Goal: Task Accomplishment & Management: Manage account settings

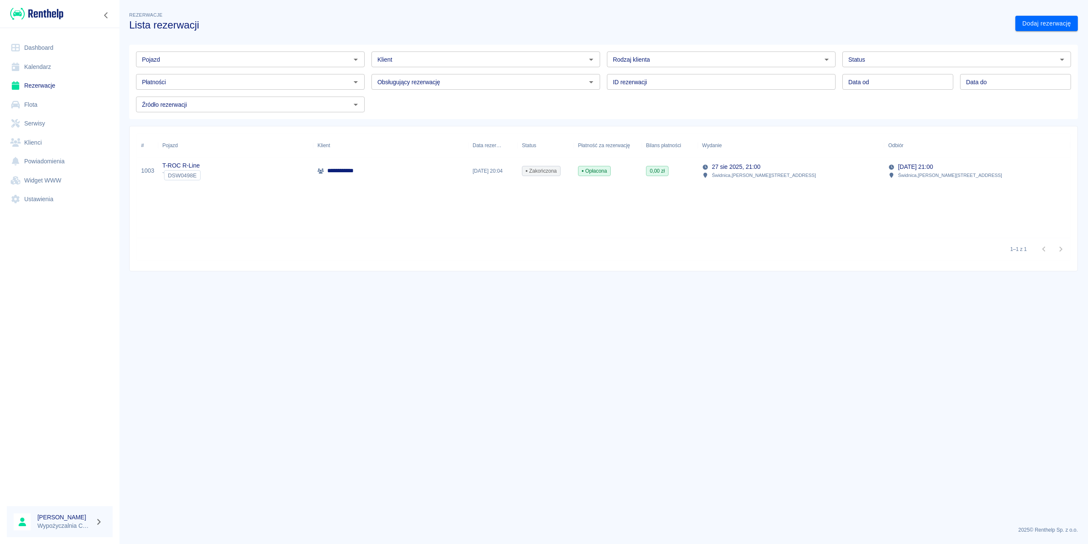
click at [44, 103] on link "Flota" at bounding box center [60, 104] width 106 height 19
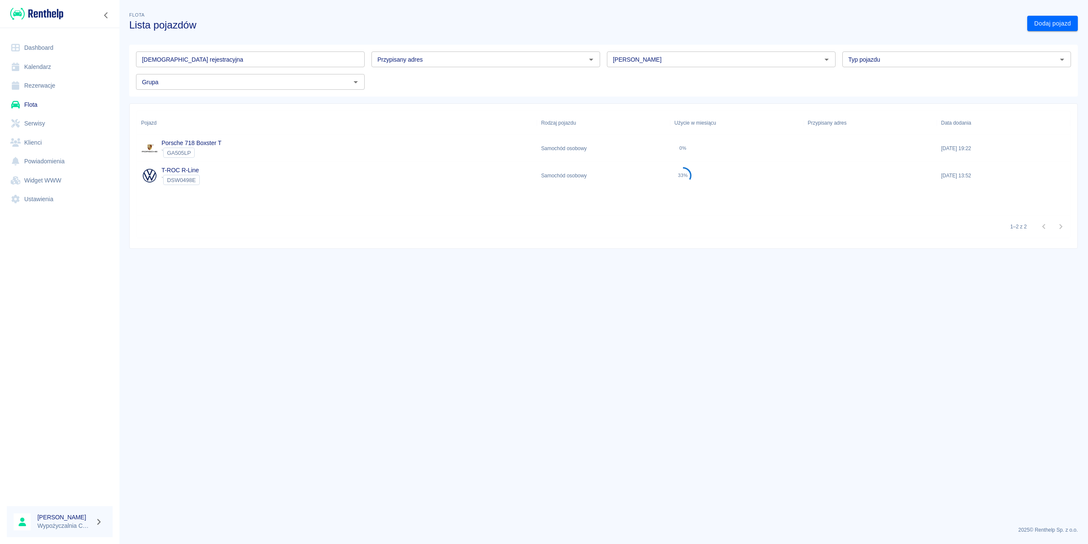
click at [53, 87] on link "Rezerwacje" at bounding box center [60, 85] width 106 height 19
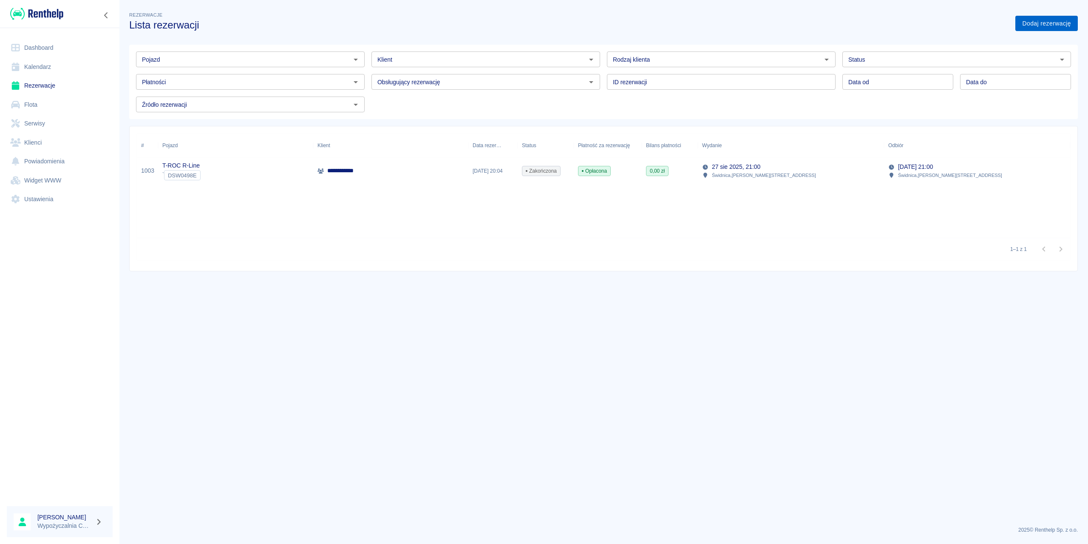
click at [1026, 23] on link "Dodaj rezerwację" at bounding box center [1047, 24] width 62 height 16
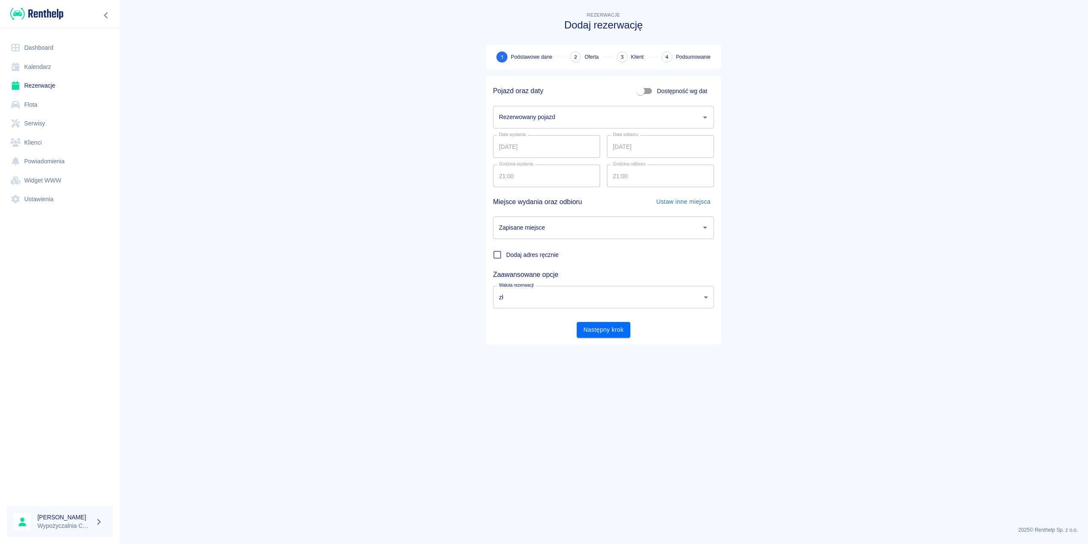
click at [567, 120] on input "Rezerwowany pojazd" at bounding box center [597, 117] width 201 height 15
click at [537, 149] on li "T-ROC R-Line - DSW0498E" at bounding box center [603, 153] width 221 height 14
drag, startPoint x: 547, startPoint y: 123, endPoint x: 545, endPoint y: 127, distance: 4.6
click at [547, 124] on input "T-ROC R-Line - DSW0498E" at bounding box center [592, 117] width 190 height 15
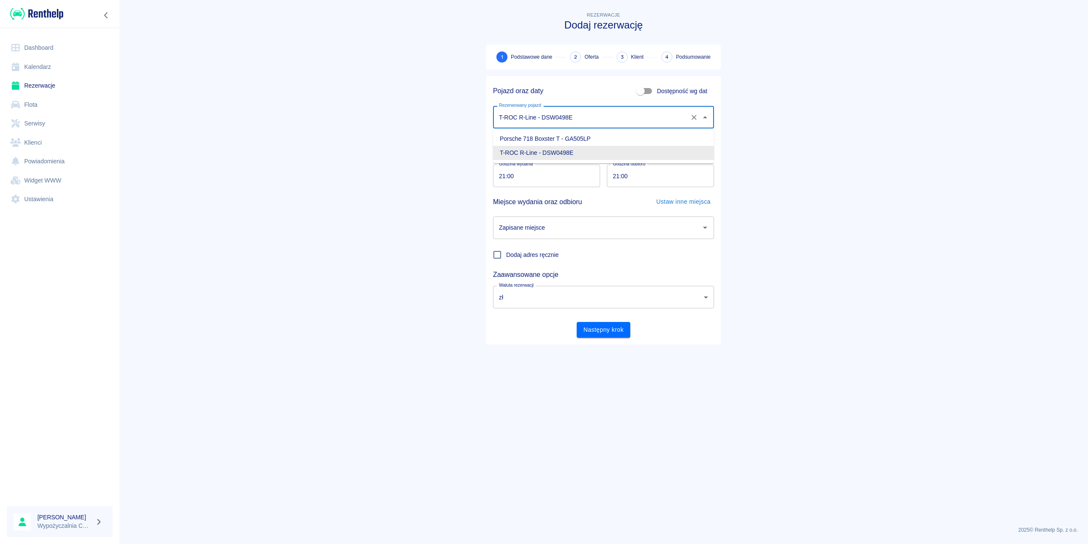
click at [534, 147] on li "T-ROC R-Line - DSW0498E" at bounding box center [603, 153] width 221 height 14
click at [555, 117] on input "T-ROC R-Line - DSW0498E" at bounding box center [592, 117] width 190 height 15
click at [541, 136] on li "Porsche 718 Boxster T - GA505LP" at bounding box center [603, 139] width 221 height 14
type input "Porsche 718 Boxster T - GA505LP"
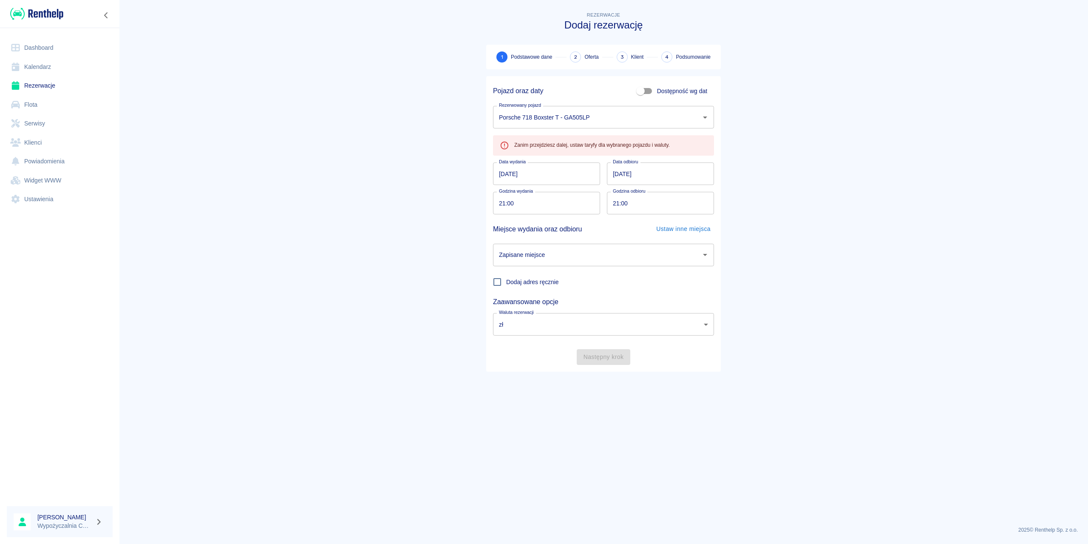
click at [547, 164] on input "[DATE]" at bounding box center [546, 173] width 107 height 23
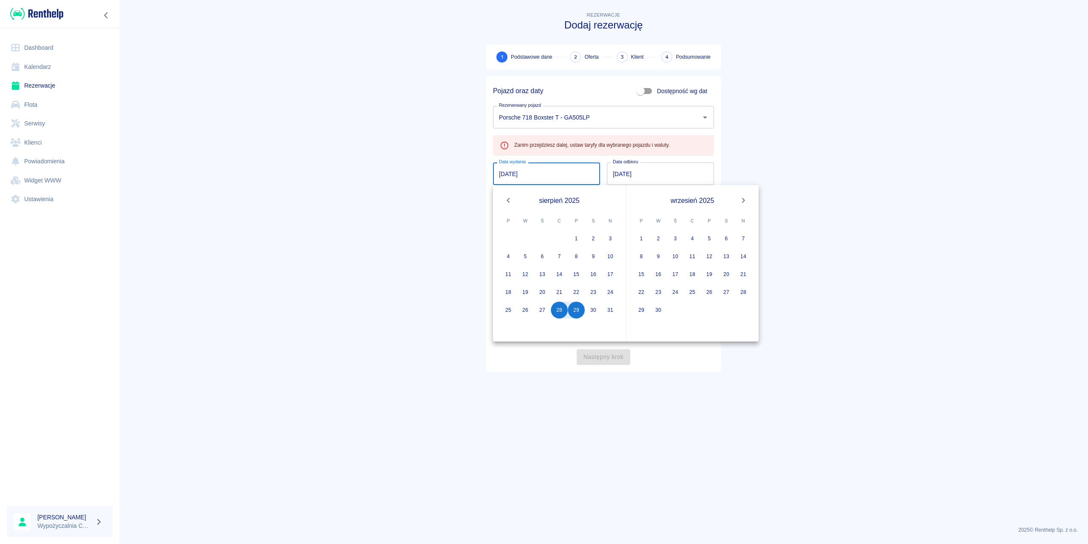
click at [432, 166] on main "Rezerwacje Dodaj rezerwację 1 Podstawowe dane 2 Oferta 3 Klient 4 Podsumowanie …" at bounding box center [603, 264] width 969 height 509
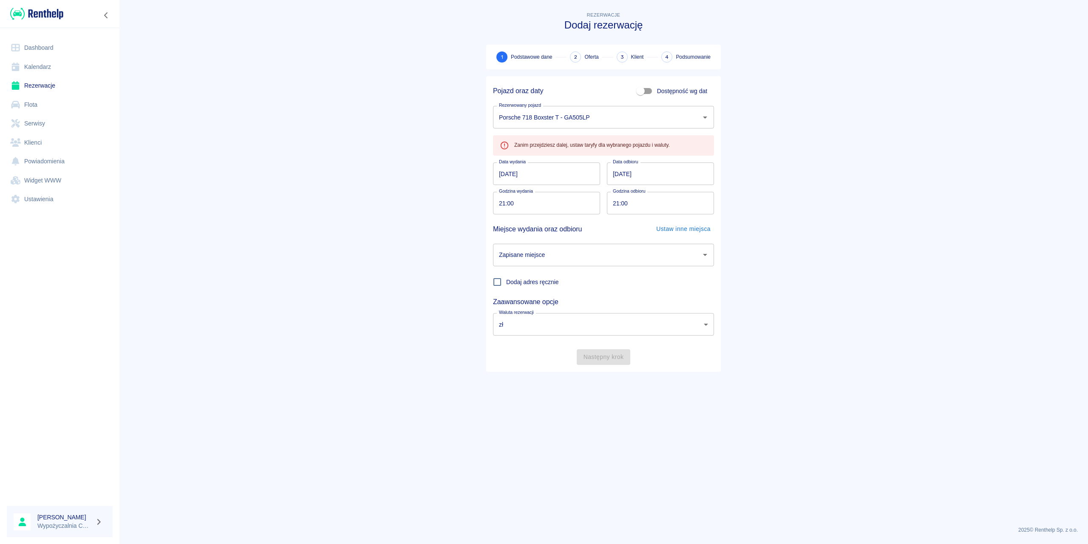
click at [54, 205] on link "Ustawienia" at bounding box center [60, 199] width 106 height 19
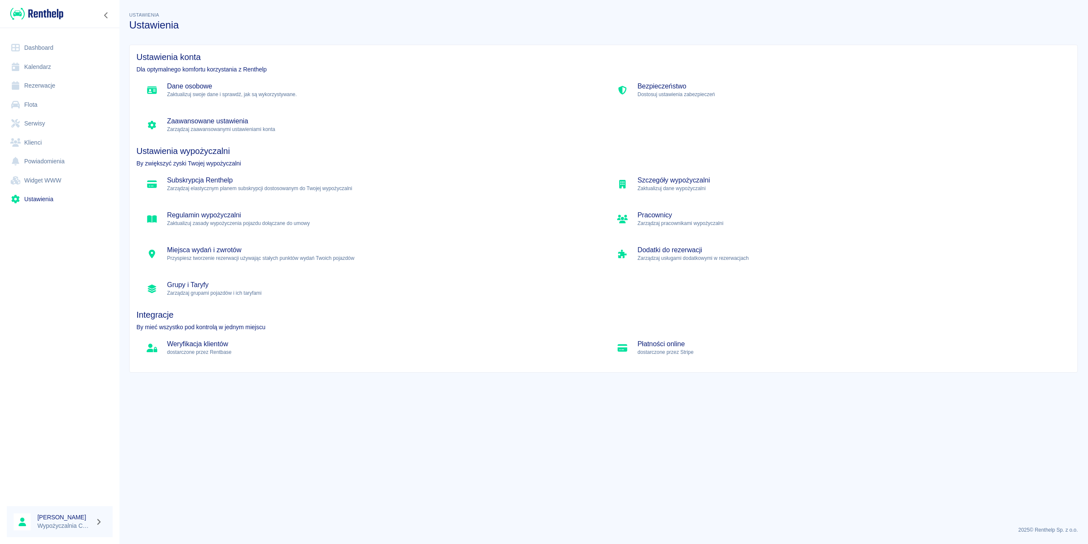
click at [210, 293] on p "Zarządzaj grupami pojazdów i ich taryfami" at bounding box center [380, 293] width 426 height 8
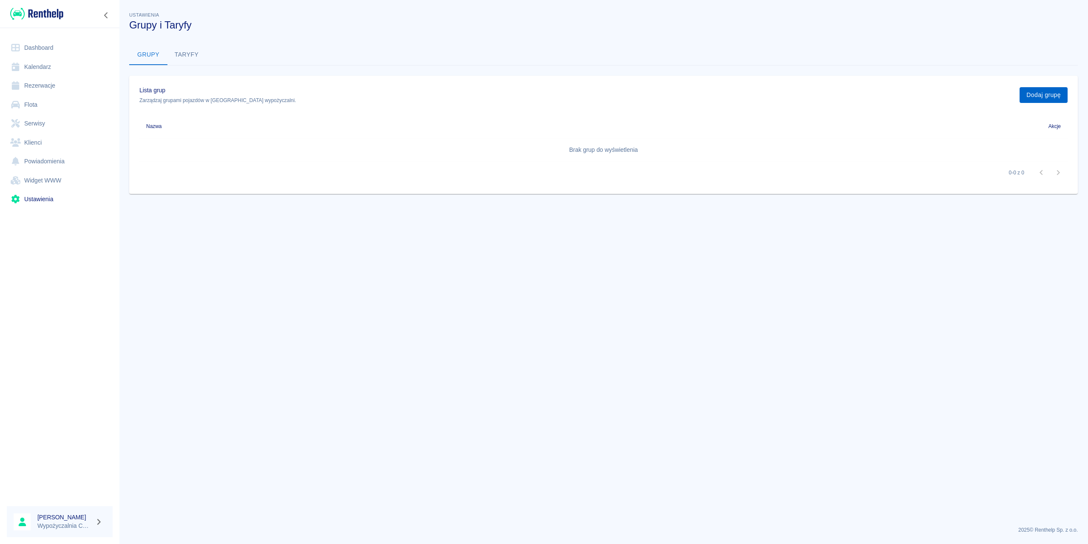
click at [1031, 94] on button "Dodaj grupę" at bounding box center [1044, 95] width 48 height 16
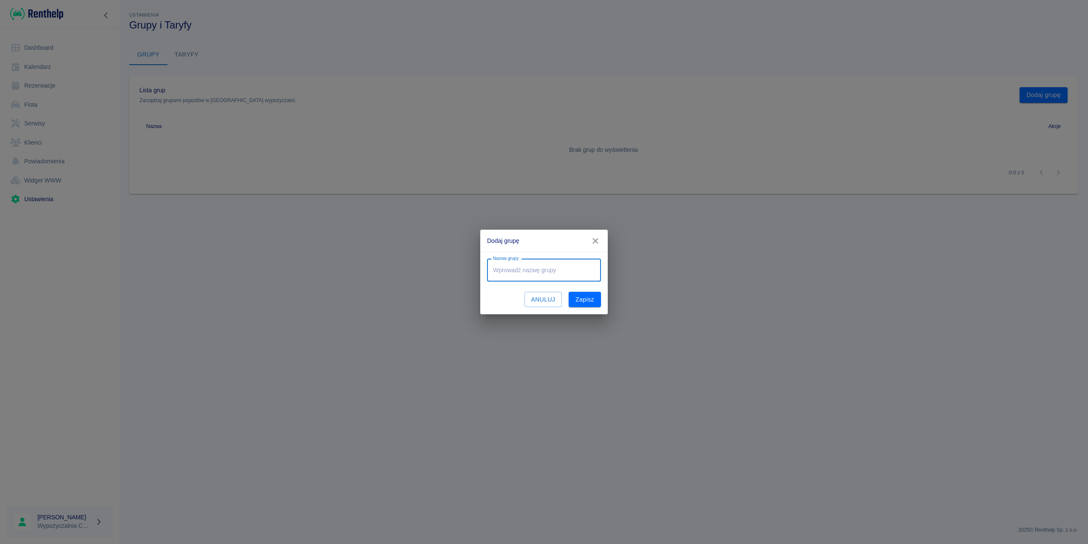
click at [536, 269] on input "Nazwa grupy" at bounding box center [544, 270] width 114 height 23
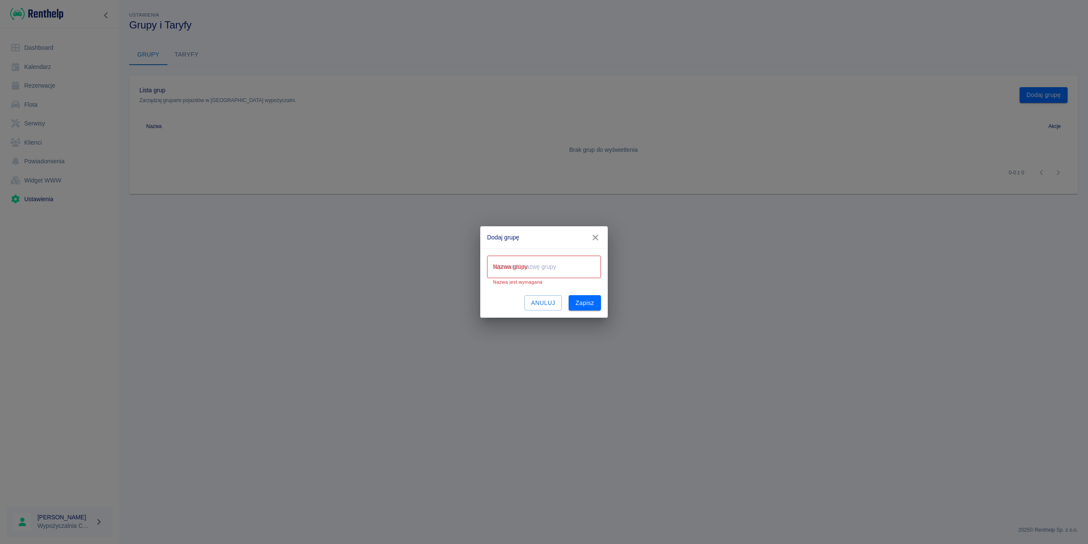
click at [506, 298] on div "Anuluj Zapisz" at bounding box center [544, 303] width 114 height 16
click at [517, 270] on input "Nazwa grupy" at bounding box center [544, 267] width 114 height 23
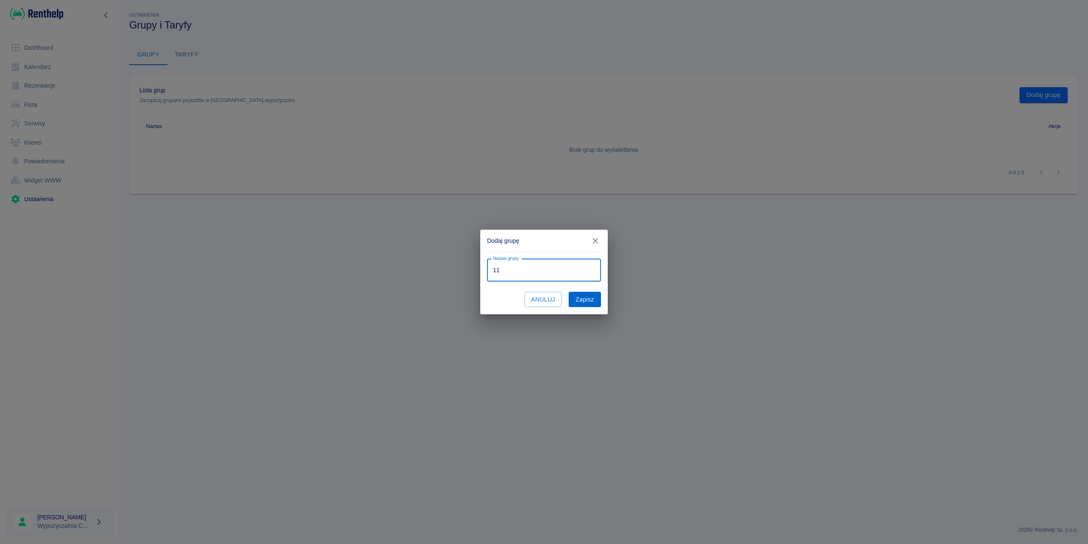
type input "11"
click at [592, 302] on button "Zapisz" at bounding box center [585, 300] width 32 height 16
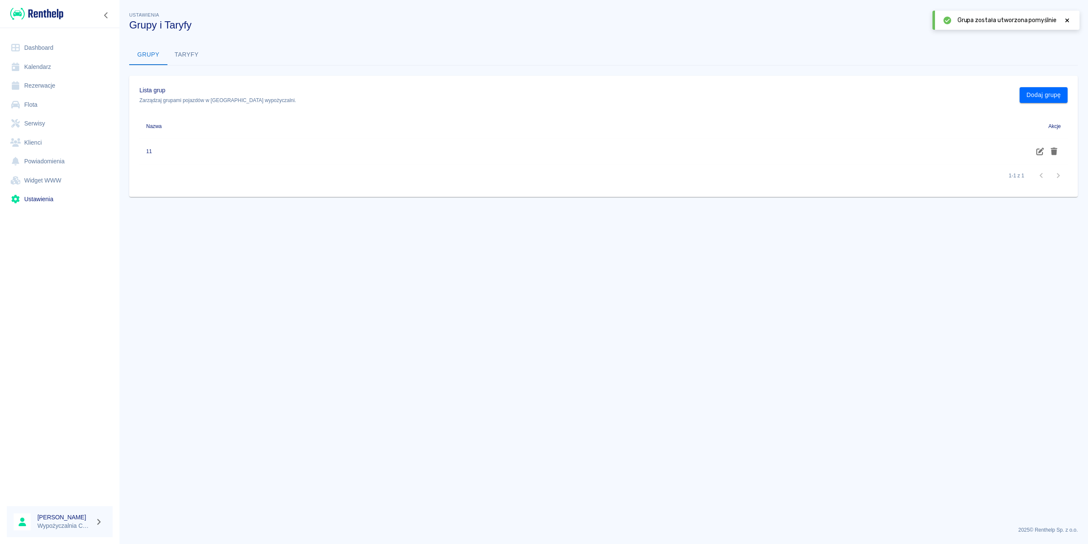
click at [1042, 151] on icon "button" at bounding box center [1041, 152] width 10 height 8
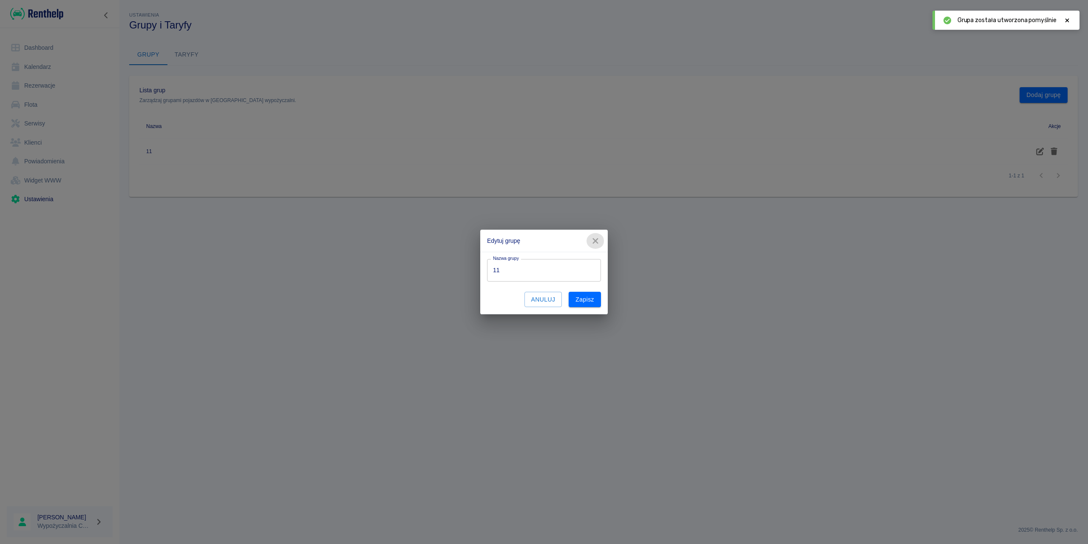
click at [597, 239] on icon "button" at bounding box center [595, 240] width 11 height 9
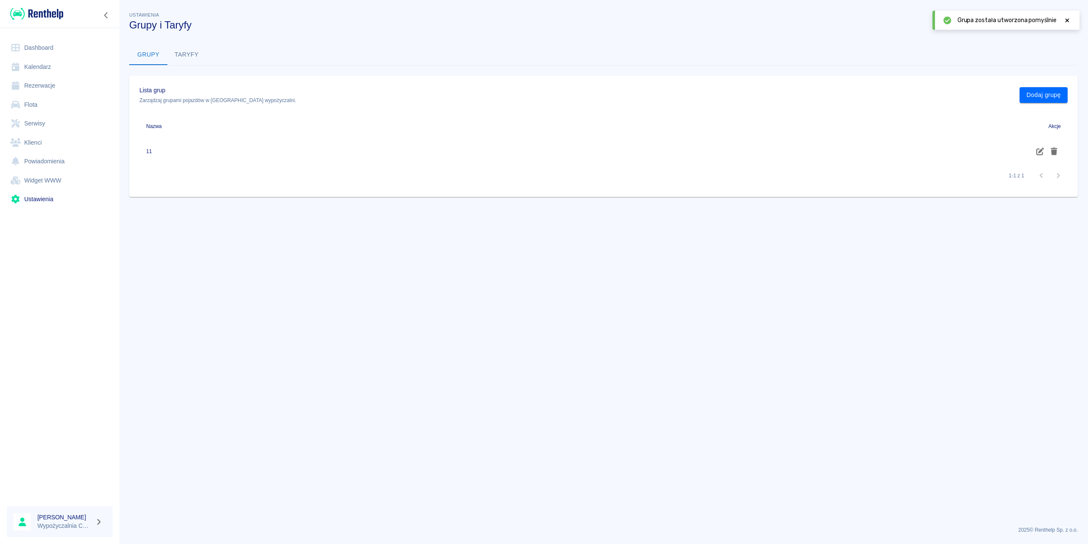
click at [1057, 153] on icon "button" at bounding box center [1055, 152] width 10 height 8
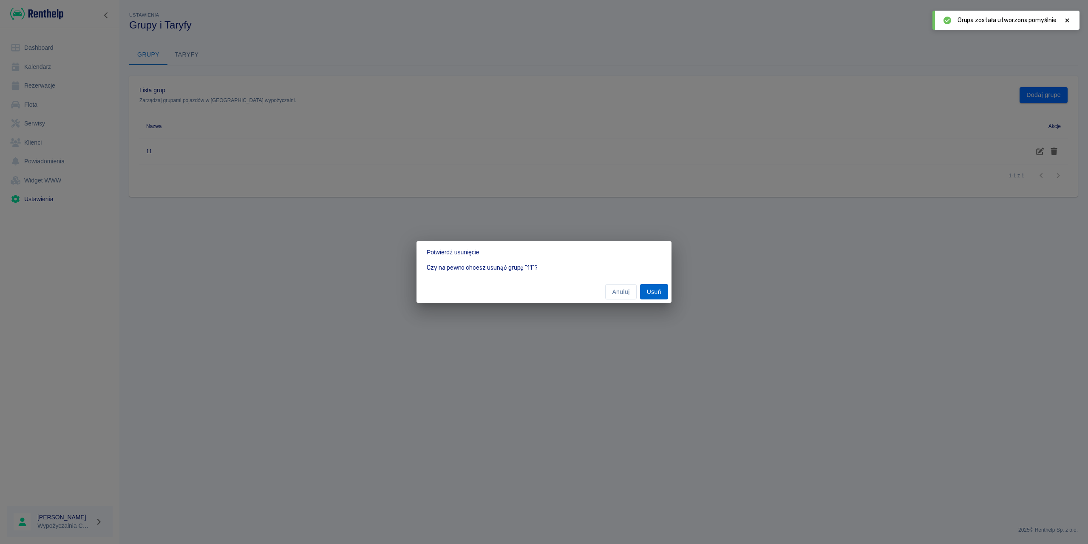
click at [654, 293] on button "Usuń" at bounding box center [654, 292] width 28 height 16
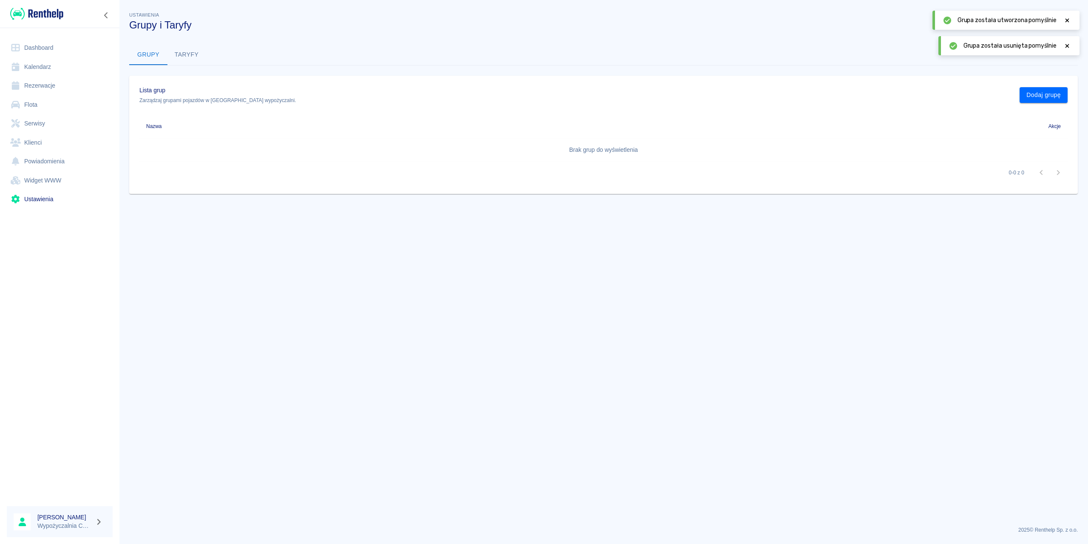
click at [171, 53] on button "Taryfy" at bounding box center [187, 55] width 38 height 20
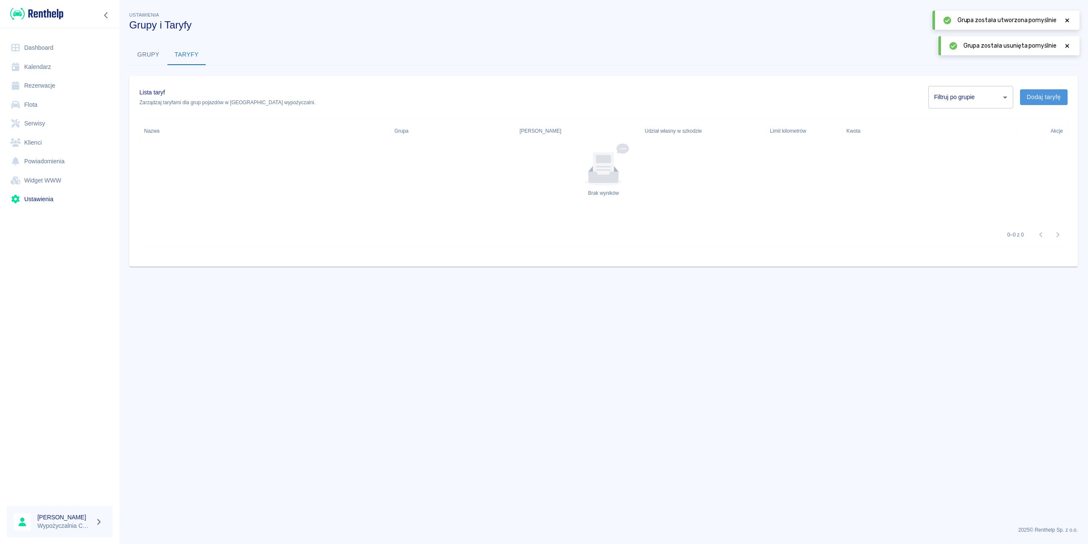
click at [1041, 98] on button "Dodaj taryfę" at bounding box center [1044, 97] width 48 height 16
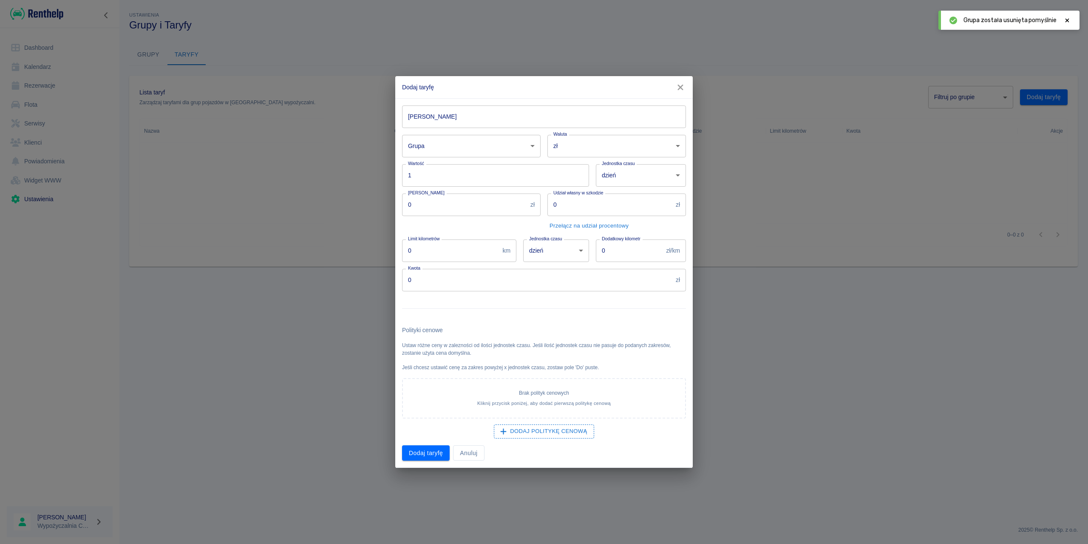
click at [458, 118] on input "[PERSON_NAME]" at bounding box center [544, 116] width 284 height 23
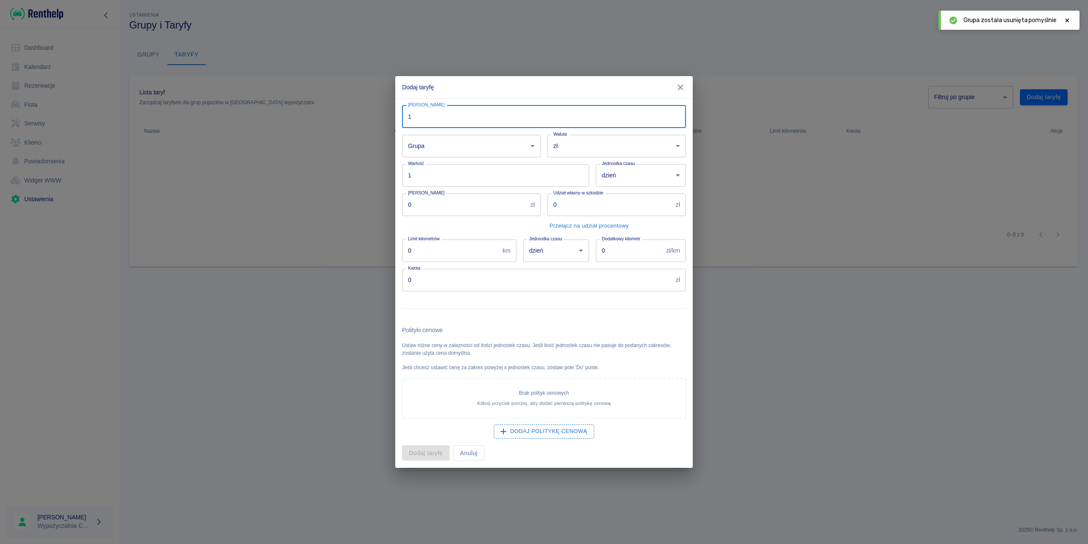
click at [416, 151] on body "Używamy plików Cookies, by zapewnić Ci najlepsze możliwe doświadczenie. Aby dow…" at bounding box center [544, 272] width 1088 height 544
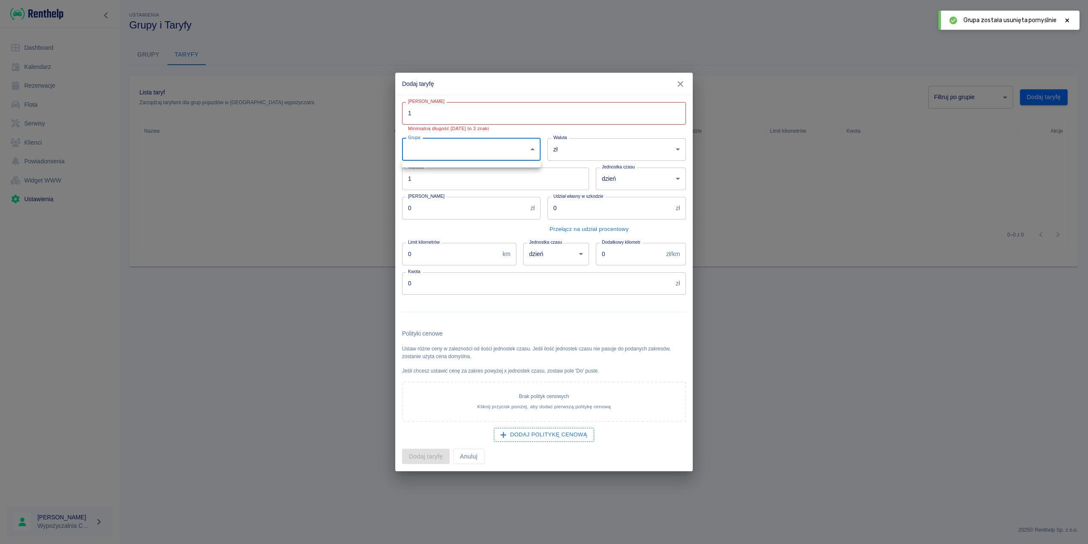
click at [551, 116] on div at bounding box center [544, 272] width 1088 height 544
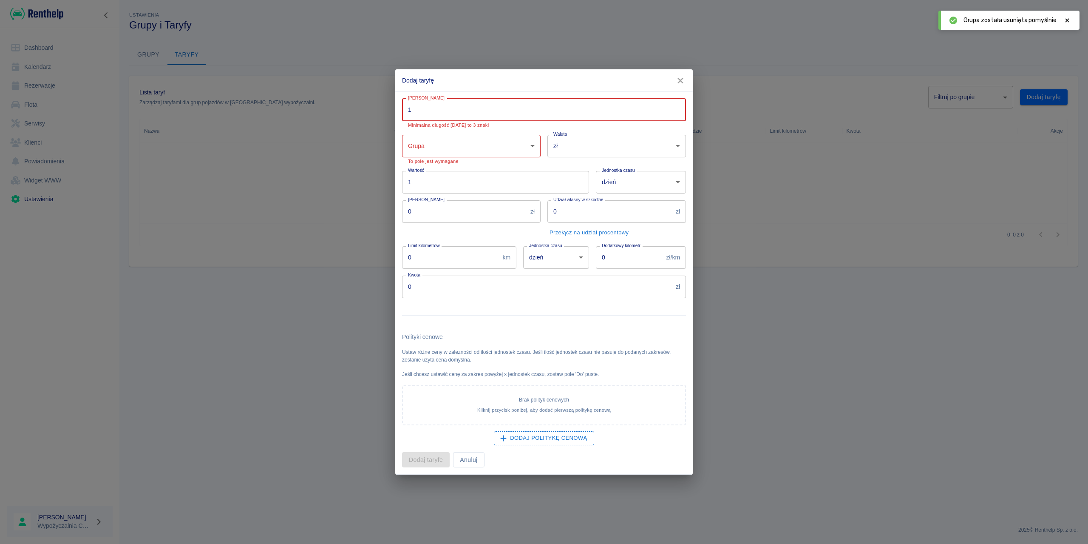
click at [539, 111] on input "1" at bounding box center [544, 110] width 284 height 23
click at [561, 438] on button "Dodaj politykę cenową" at bounding box center [544, 438] width 101 height 14
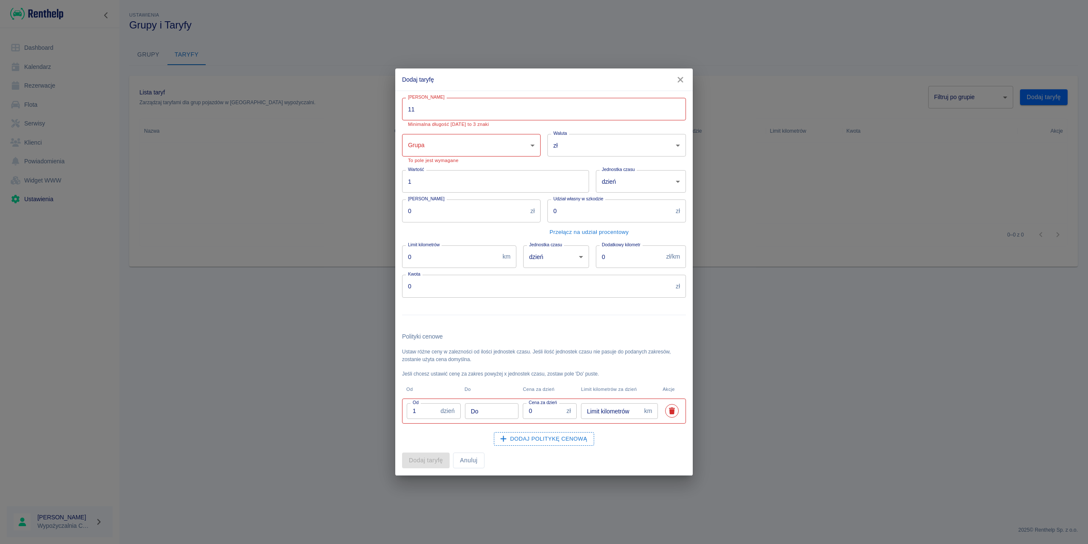
click at [458, 144] on body "Używamy plików Cookies, by zapewnić Ci najlepsze możliwe doświadczenie. Aby dow…" at bounding box center [544, 272] width 1088 height 544
drag, startPoint x: 613, startPoint y: 134, endPoint x: 597, endPoint y: 134, distance: 15.7
click at [613, 134] on div at bounding box center [544, 272] width 1088 height 544
click at [514, 116] on input "11" at bounding box center [544, 109] width 284 height 23
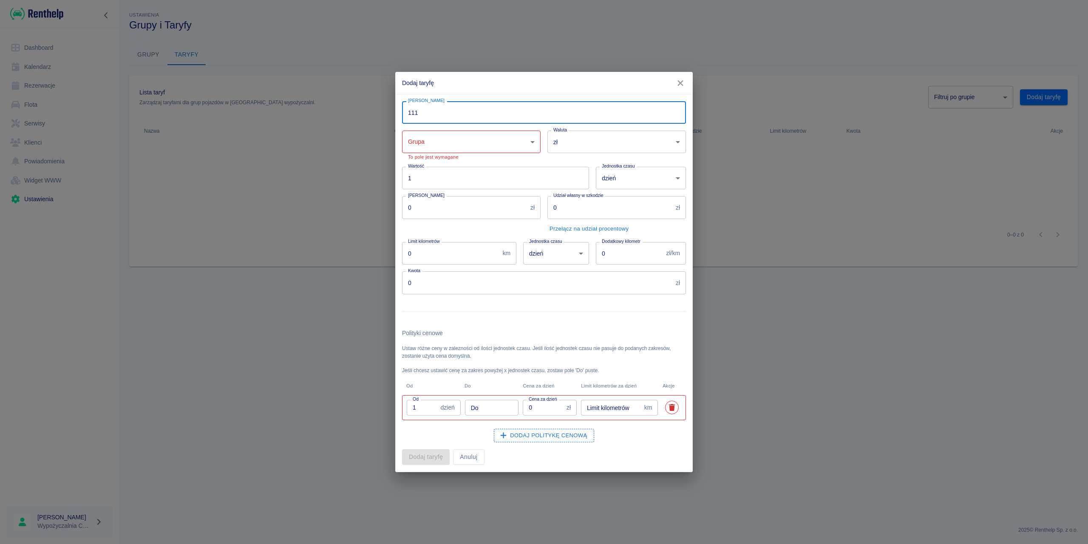
type input "111"
click at [496, 142] on body "Używamy plików Cookies, by zapewnić Ci najlepsze możliwe doświadczenie. Aby dow…" at bounding box center [544, 272] width 1088 height 544
click at [686, 76] on div at bounding box center [544, 272] width 1088 height 544
click at [684, 80] on icon "button" at bounding box center [680, 83] width 11 height 9
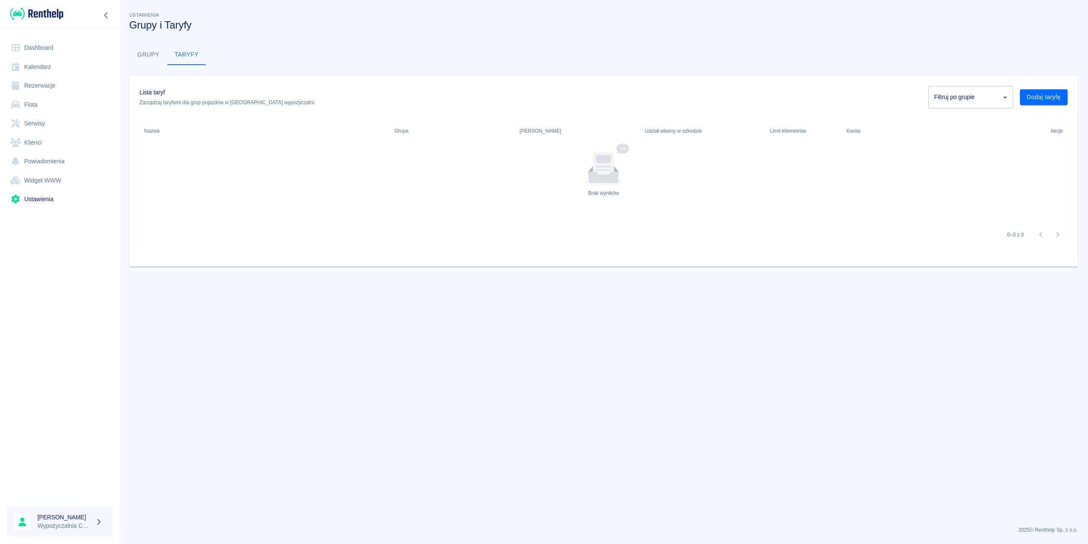
click at [156, 60] on button "Grupy" at bounding box center [148, 55] width 38 height 20
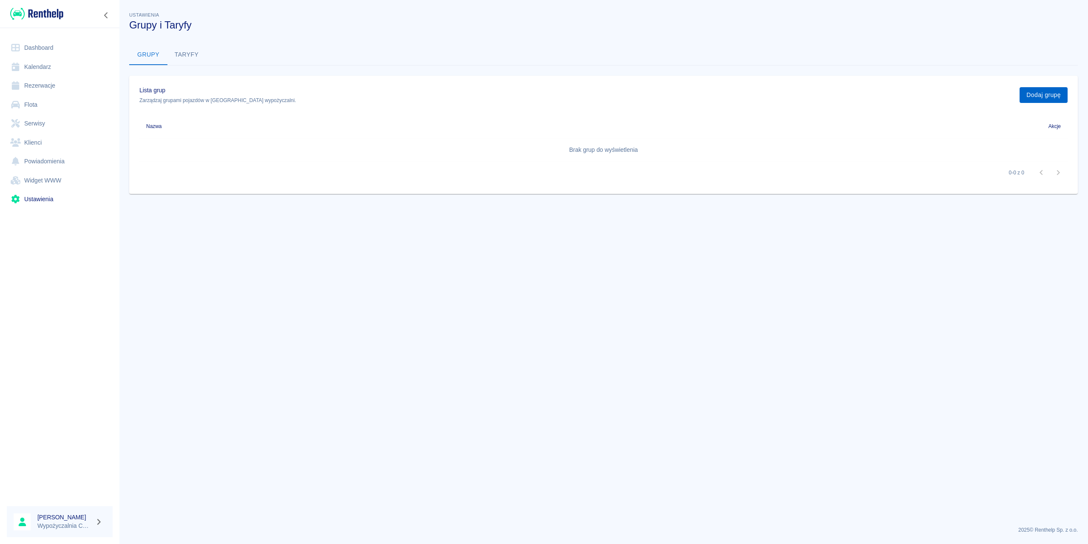
click at [1057, 94] on button "Dodaj grupę" at bounding box center [1044, 95] width 48 height 16
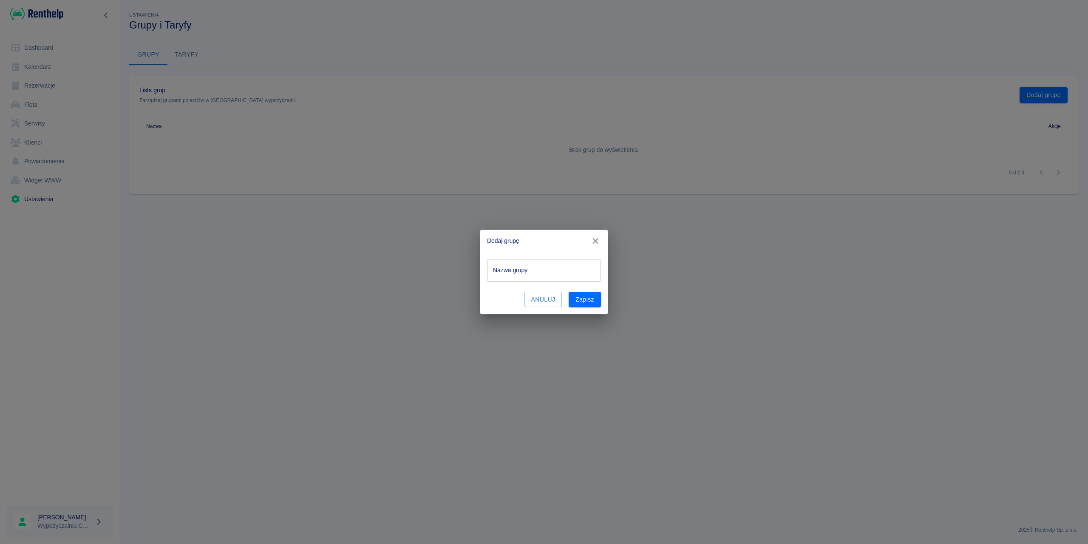
click at [554, 274] on input "Nazwa grupy" at bounding box center [544, 270] width 114 height 23
type input "11"
click at [602, 299] on div "Nazwa grupy 11 Nazwa grupy Anuluj Zapisz" at bounding box center [544, 283] width 128 height 63
click at [591, 301] on button "Zapisz" at bounding box center [585, 300] width 32 height 16
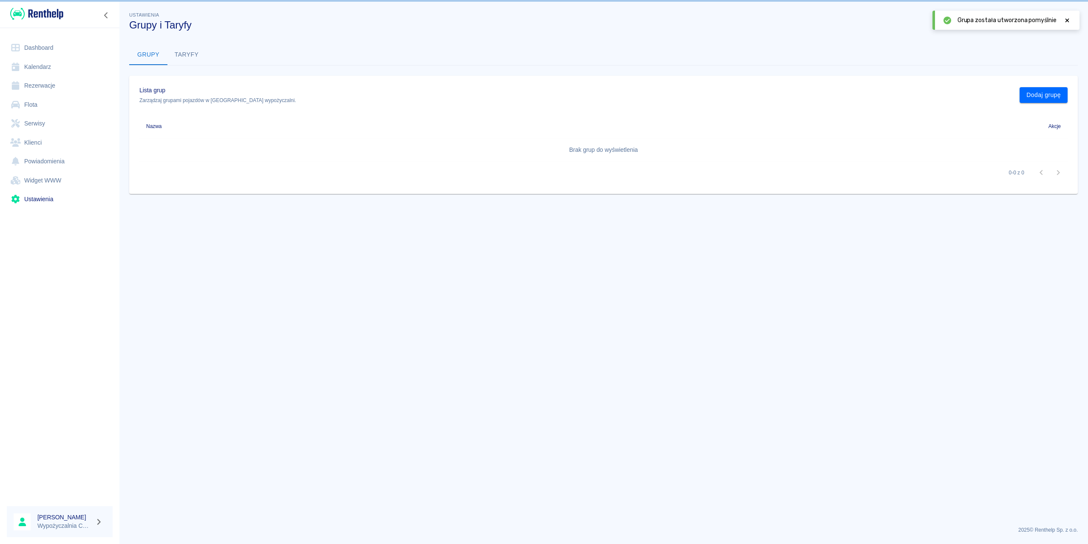
click at [184, 54] on button "Taryfy" at bounding box center [187, 55] width 38 height 20
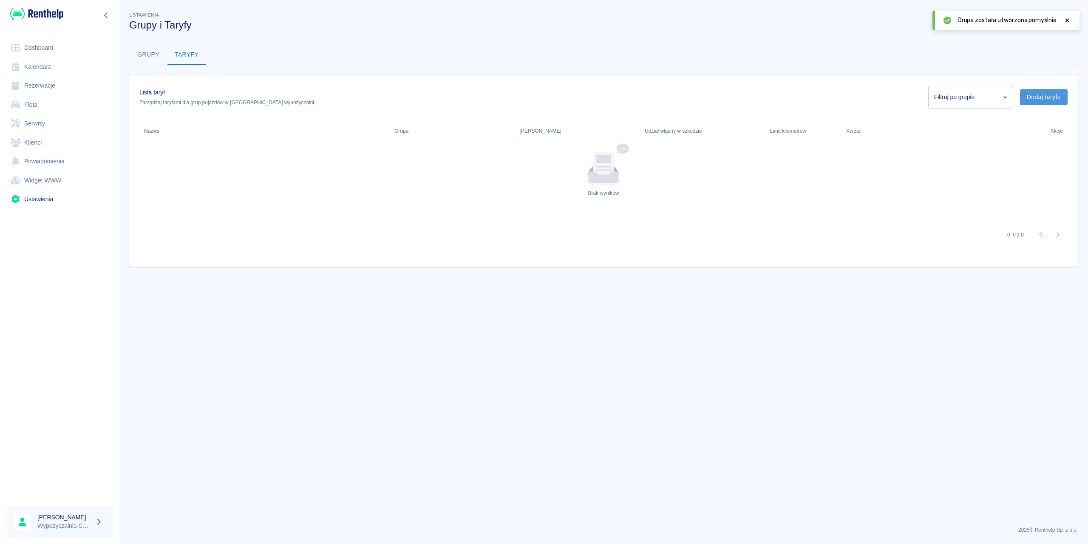
click at [1041, 95] on button "Dodaj taryfę" at bounding box center [1044, 97] width 48 height 16
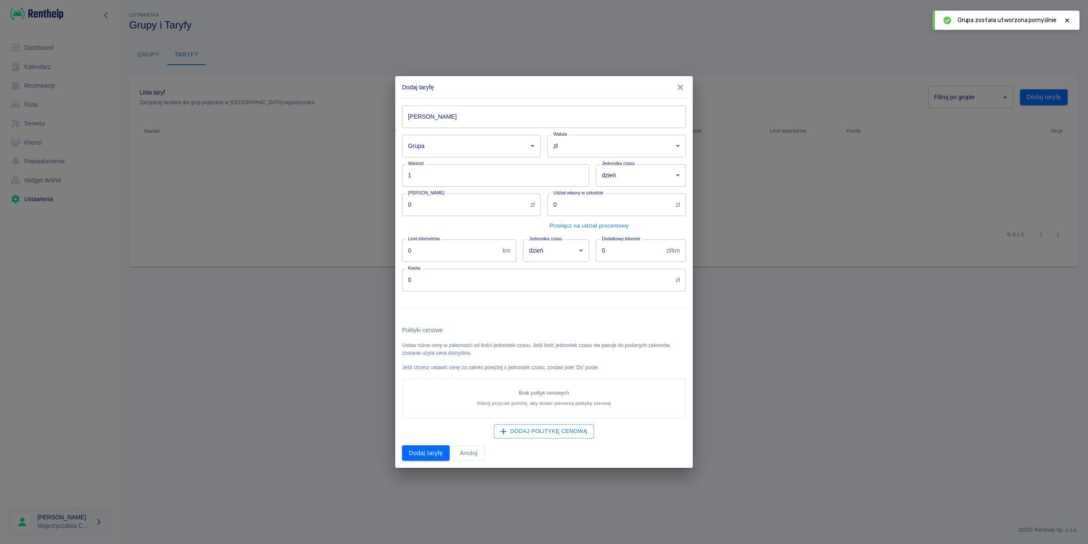
click at [497, 113] on input "[PERSON_NAME]" at bounding box center [544, 116] width 284 height 23
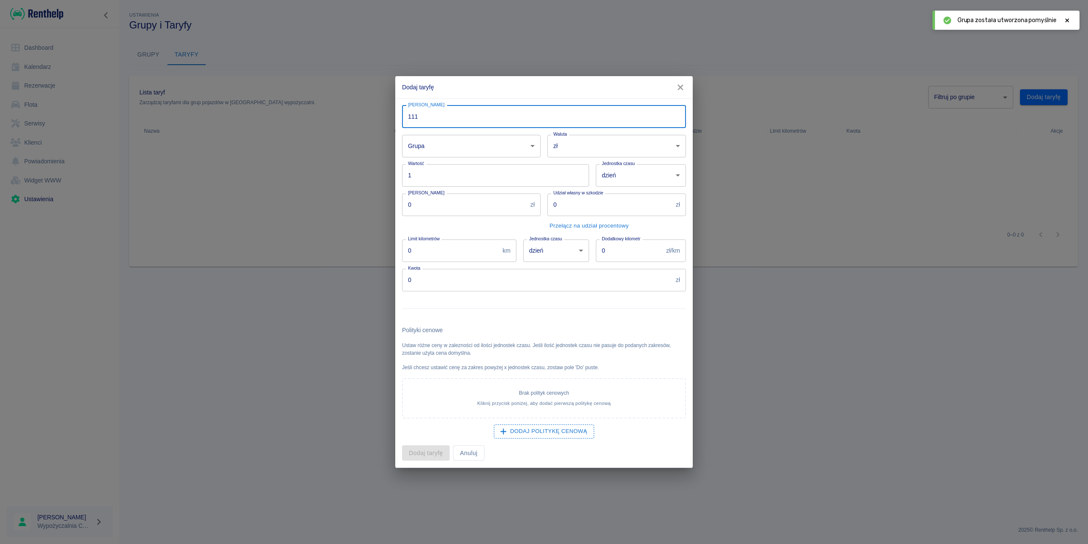
type input "111"
drag, startPoint x: 494, startPoint y: 458, endPoint x: 491, endPoint y: 453, distance: 6.4
click at [494, 459] on div "Dodaj taryfę Anuluj" at bounding box center [540, 449] width 291 height 23
click at [456, 151] on body "Używamy plików Cookies, by zapewnić Ci najlepsze możliwe doświadczenie. Aby dow…" at bounding box center [544, 272] width 1088 height 544
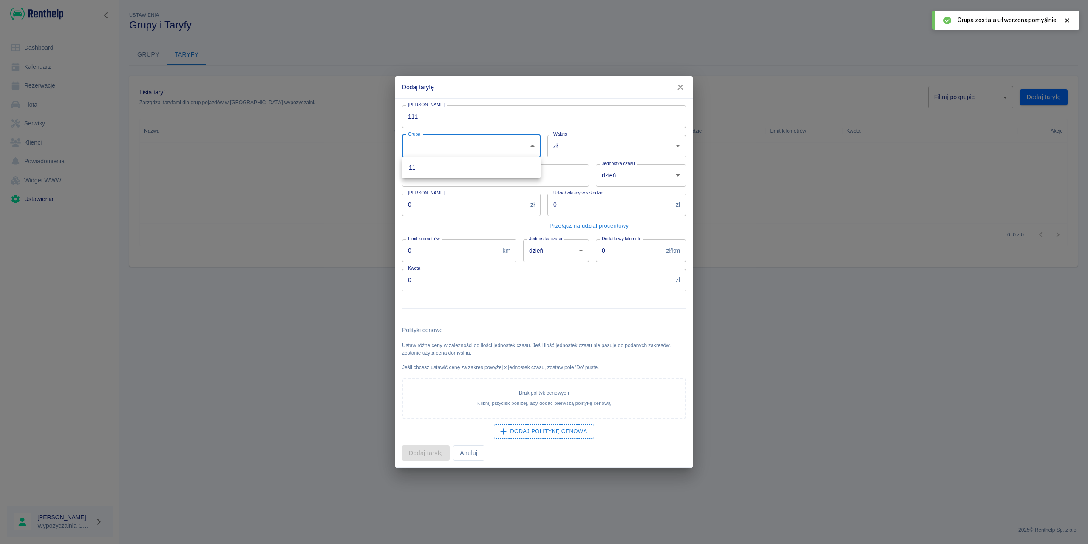
click at [440, 164] on li "11" at bounding box center [471, 168] width 139 height 14
type input "6b342d6d-2b74-4c47-afcf-1b7fb4b3752a"
click at [586, 151] on body "Używamy plików Cookies, by zapewnić Ci najlepsze możliwe doświadczenie. Aby dow…" at bounding box center [544, 272] width 1088 height 544
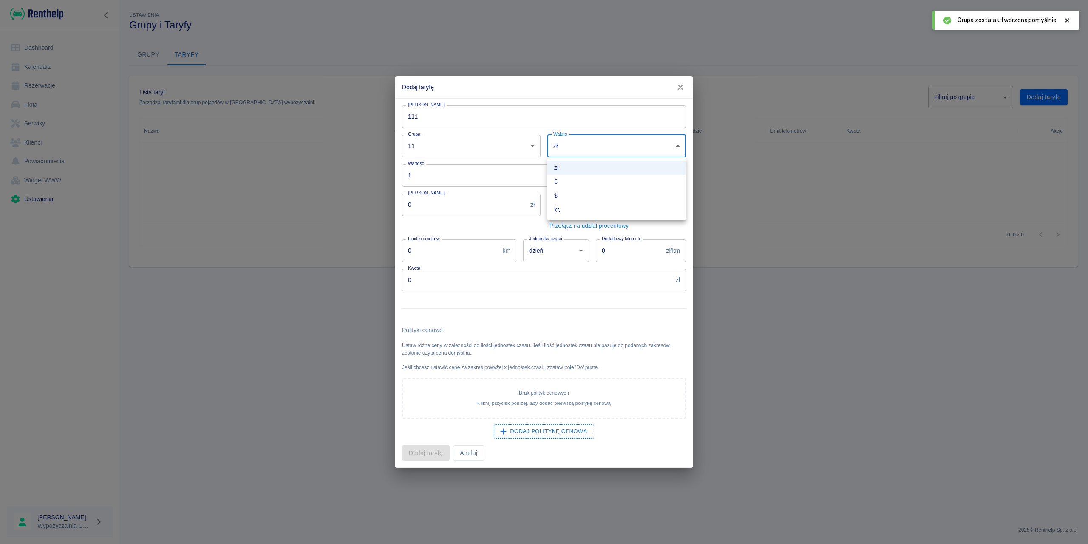
click at [577, 165] on li "zł" at bounding box center [617, 168] width 139 height 14
click at [461, 207] on input "0" at bounding box center [464, 204] width 125 height 23
click at [425, 260] on div "Nazwa taryfy 111 Nazwa taryfy Grupa 11 6b342d6d-2b74-4c47-afcf-1b7fb4b3752a Gru…" at bounding box center [540, 280] width 291 height 362
click at [428, 250] on input "0" at bounding box center [450, 250] width 97 height 23
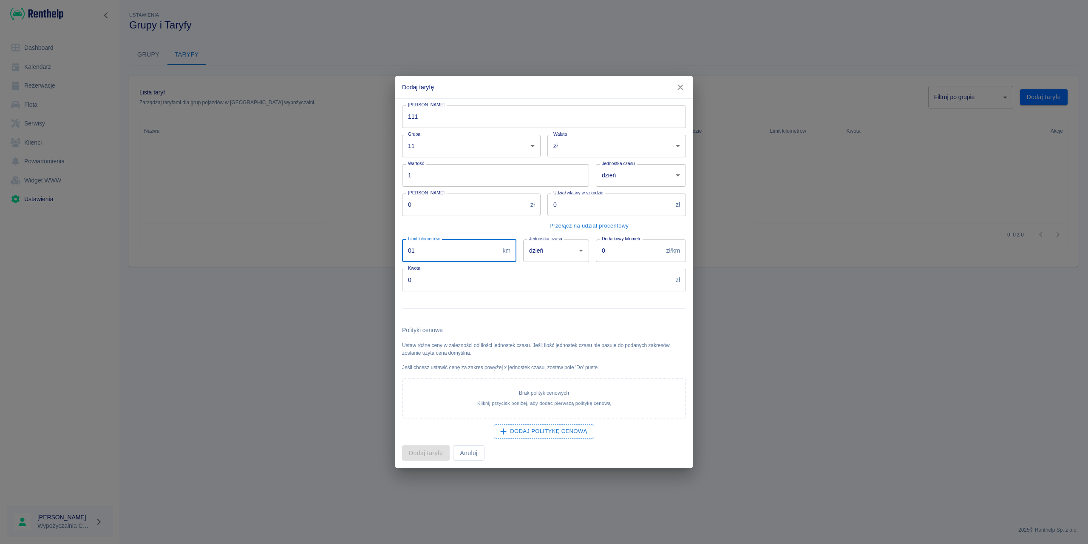
type input "01"
click at [448, 277] on input "0" at bounding box center [537, 280] width 270 height 23
type input "01"
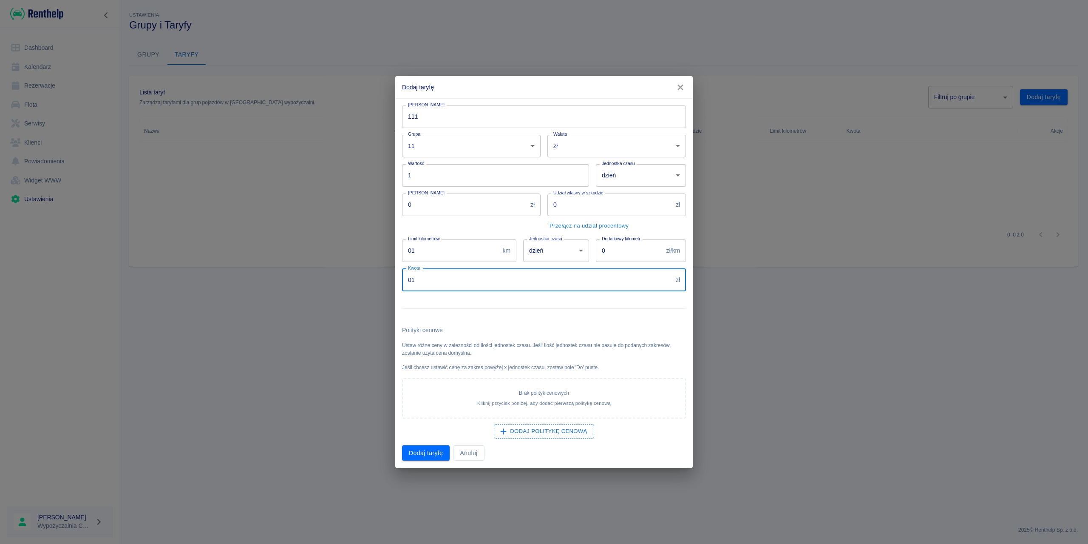
click at [430, 449] on button "Dodaj taryfę" at bounding box center [426, 453] width 48 height 16
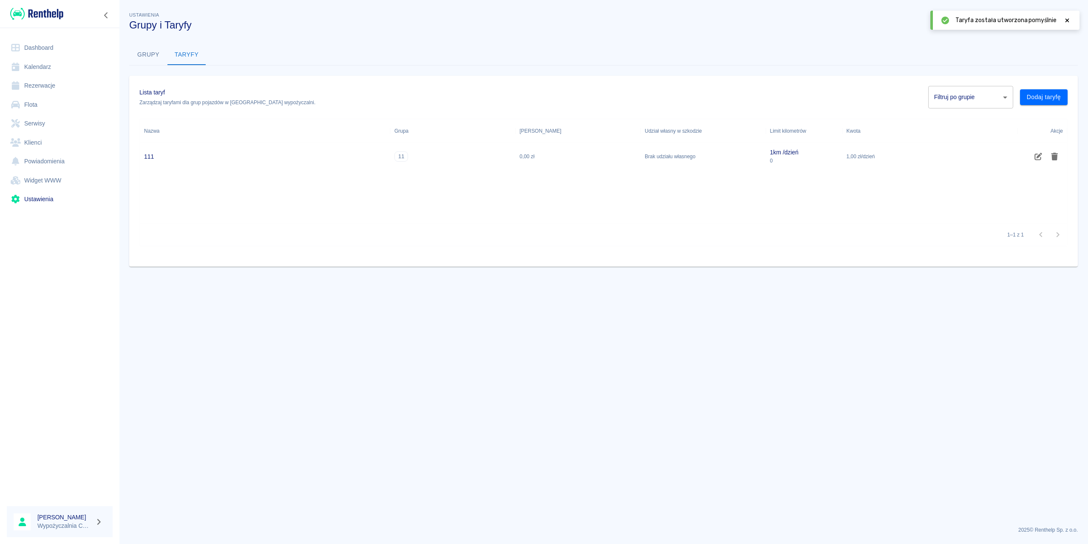
click at [34, 100] on link "Flota" at bounding box center [60, 104] width 106 height 19
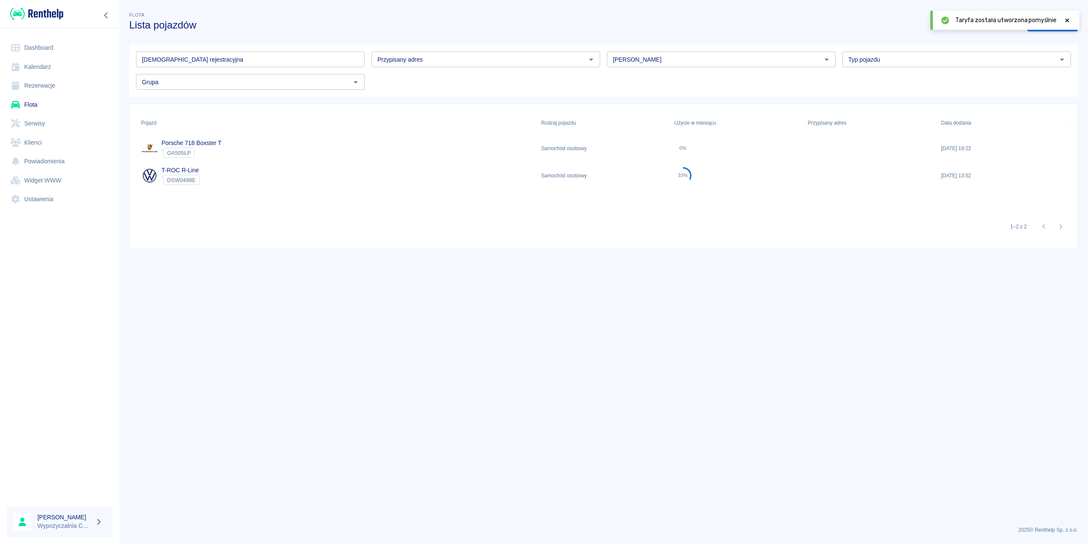
click at [49, 89] on link "Rezerwacje" at bounding box center [60, 85] width 106 height 19
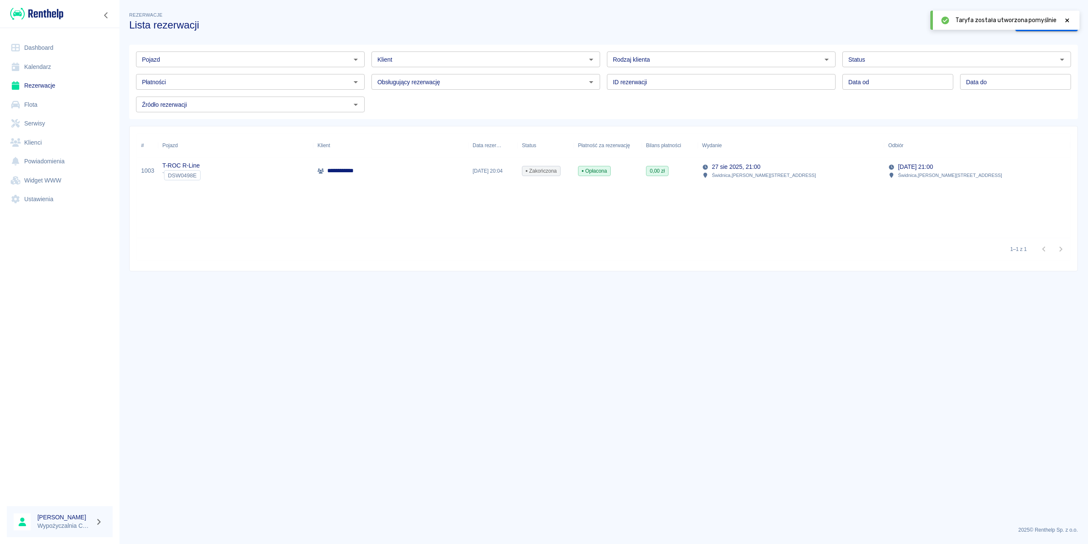
click at [1069, 20] on icon at bounding box center [1068, 20] width 8 height 6
click at [1048, 28] on link "Dodaj rezerwację" at bounding box center [1047, 24] width 62 height 16
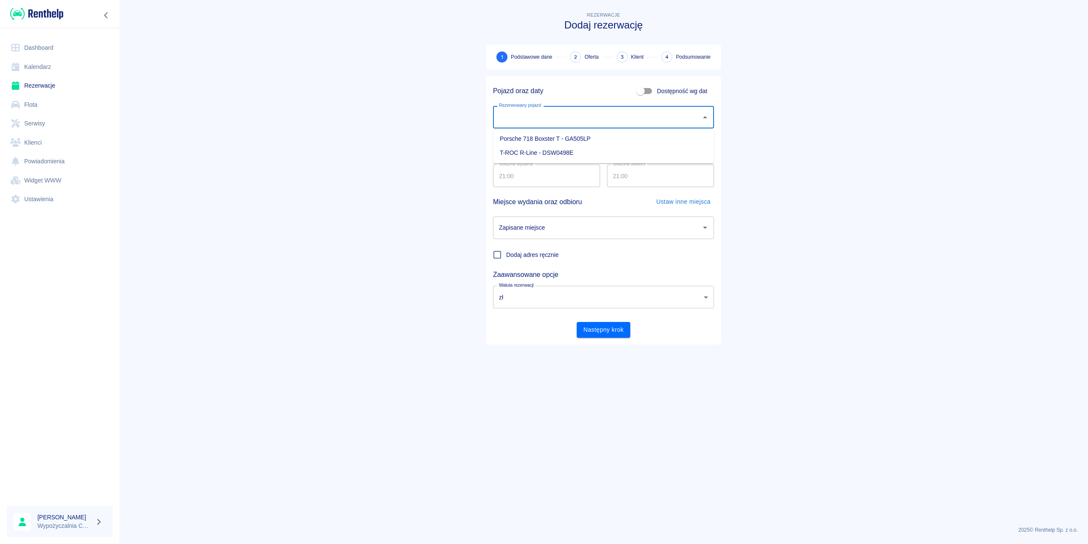
click at [528, 110] on div "Rezerwowany pojazd Rezerwowany pojazd" at bounding box center [603, 117] width 221 height 23
click at [534, 139] on li "Porsche 718 Boxster T - GA505LP" at bounding box center [603, 139] width 221 height 14
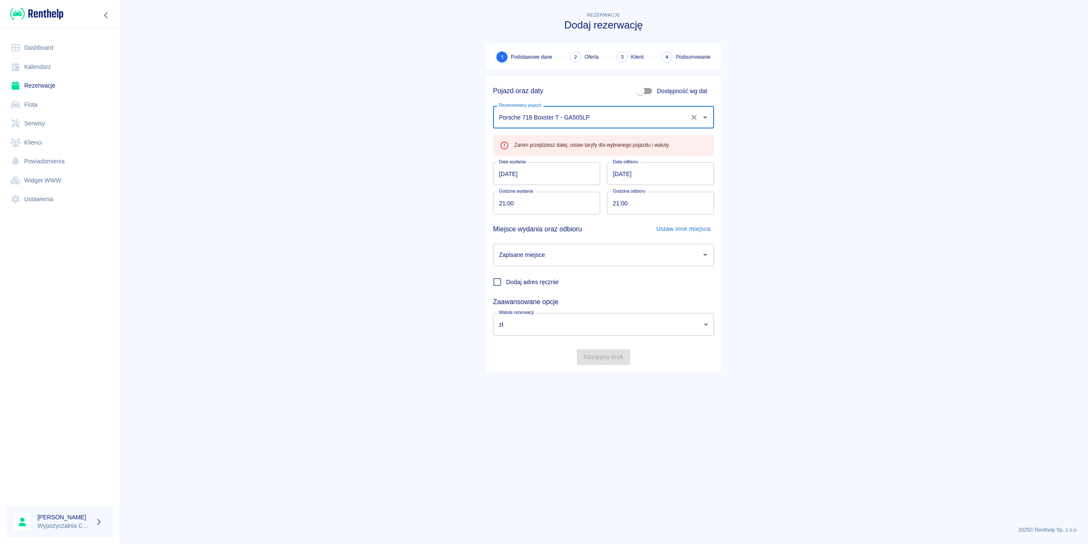
click at [554, 320] on body "Używamy plików Cookies, by zapewnić Ci najlepsze możliwe doświadczenie. Aby dow…" at bounding box center [544, 272] width 1088 height 544
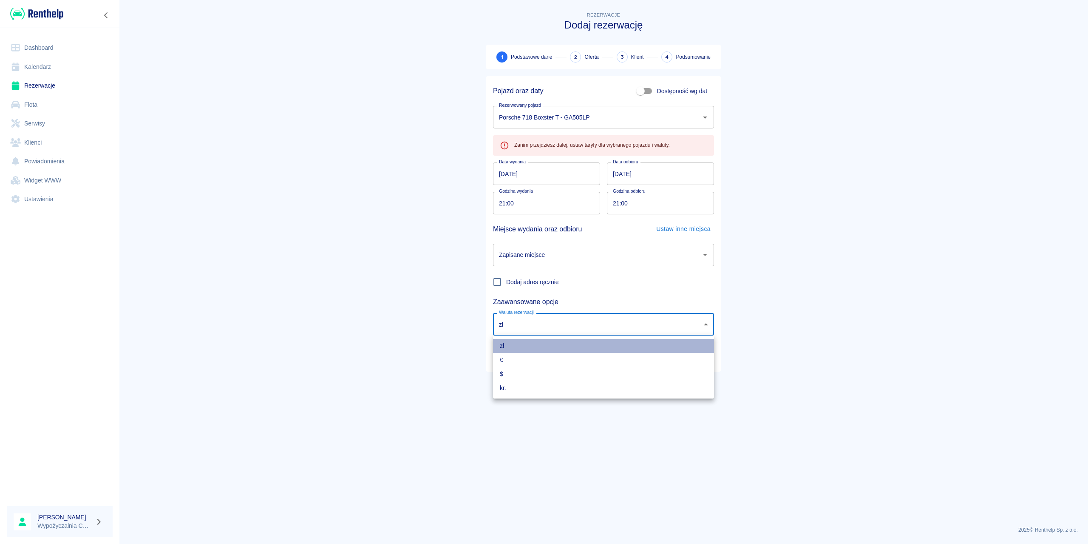
click at [508, 345] on li "zł" at bounding box center [603, 346] width 221 height 14
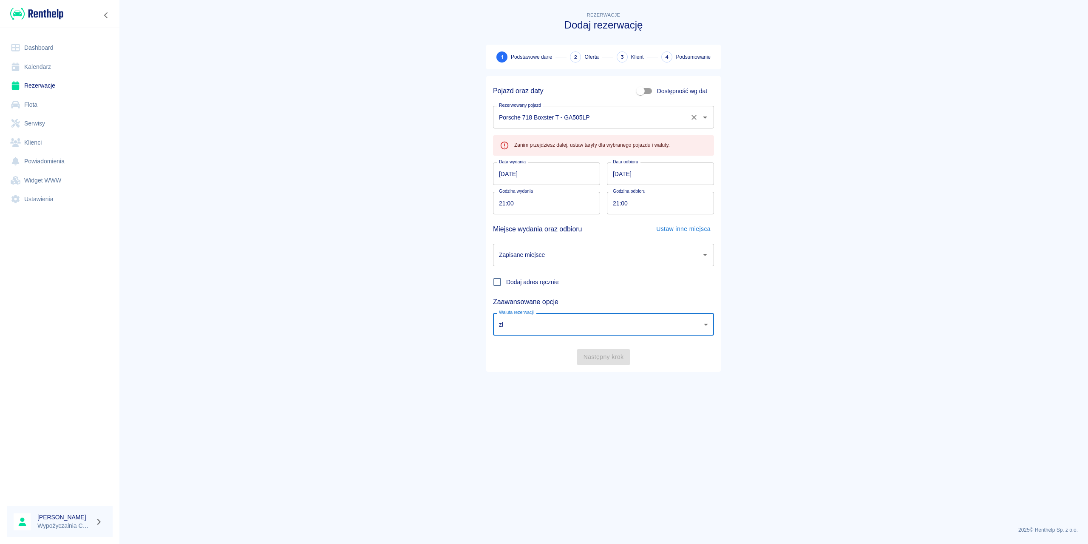
click at [544, 116] on input "Porsche 718 Boxster T - GA505LP" at bounding box center [592, 117] width 190 height 15
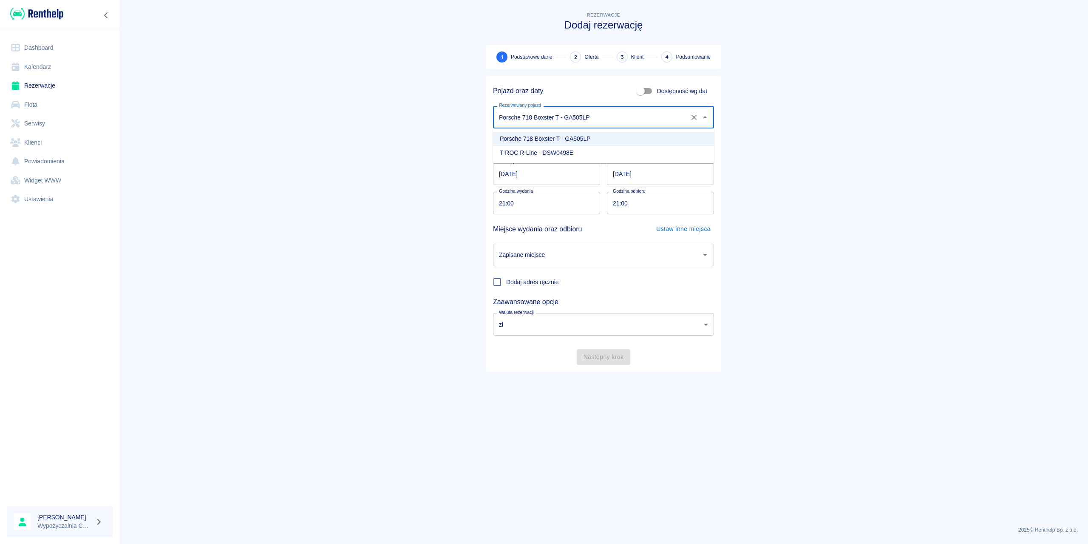
click at [534, 151] on li "T-ROC R-Line - DSW0498E" at bounding box center [603, 153] width 221 height 14
type input "T-ROC R-Line - DSW0498E"
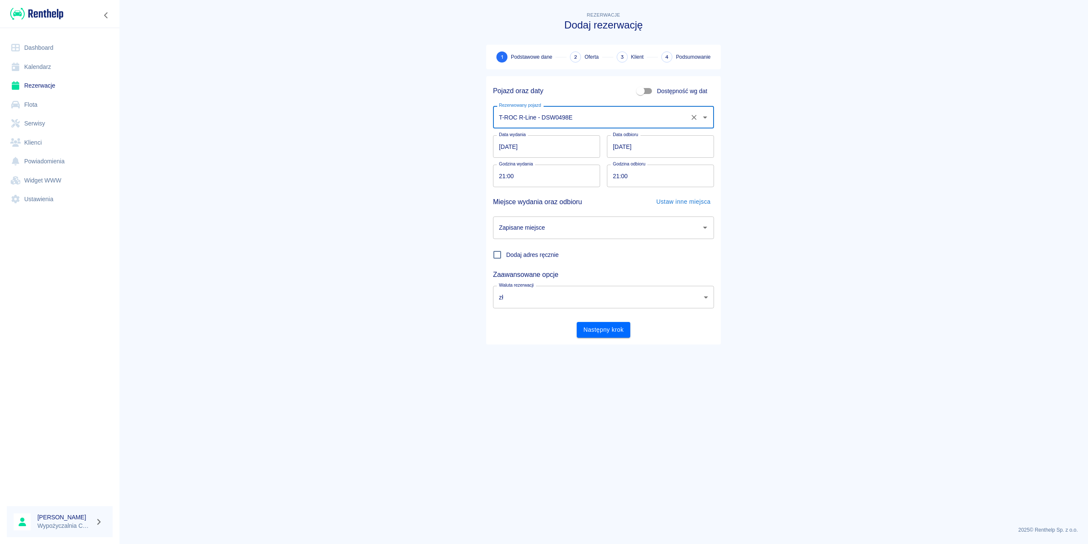
click at [39, 107] on link "Flota" at bounding box center [60, 104] width 106 height 19
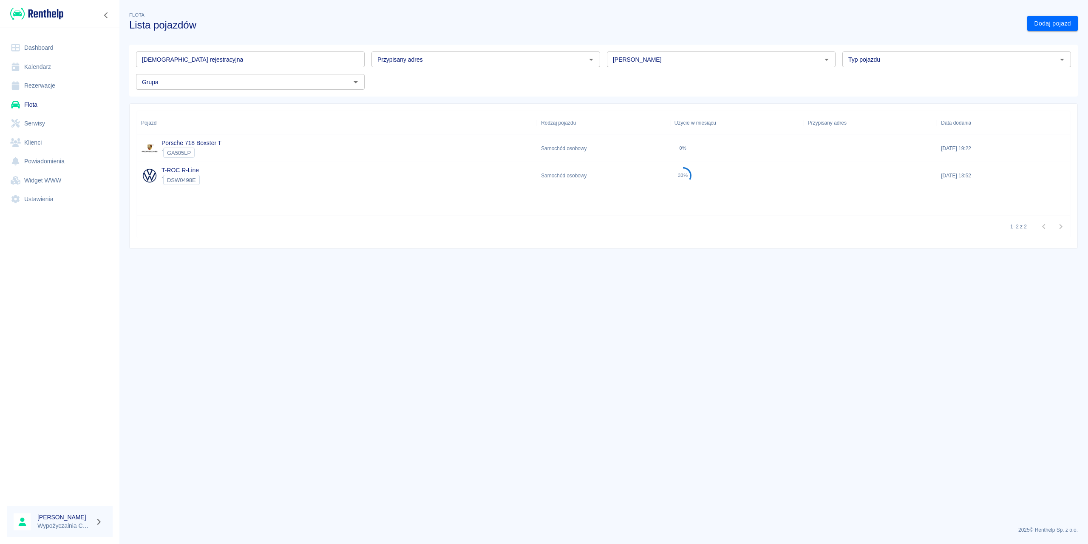
click at [759, 155] on div "0%" at bounding box center [737, 148] width 134 height 27
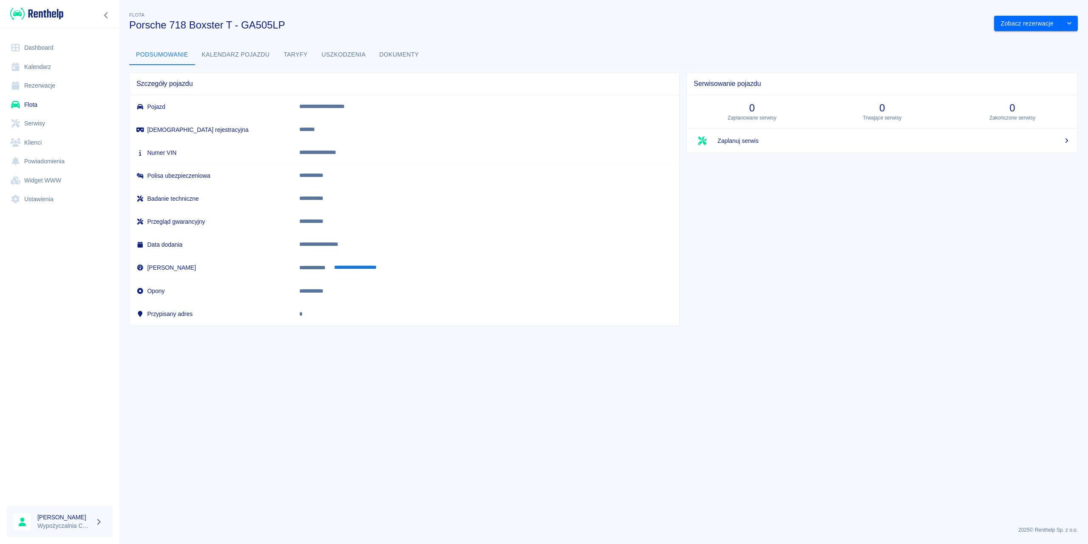
click at [302, 55] on button "Taryfy" at bounding box center [296, 55] width 38 height 20
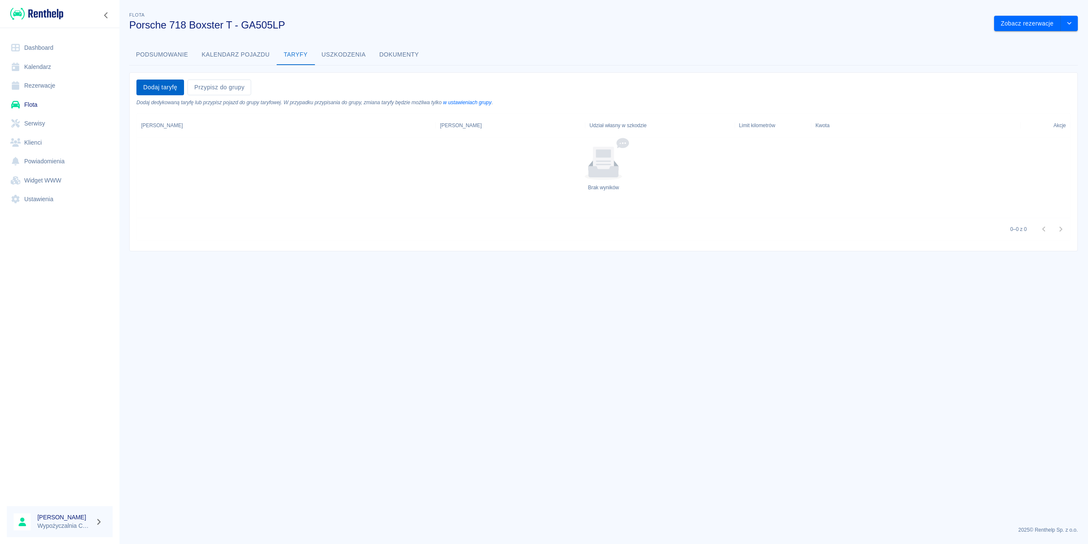
click at [166, 85] on button "Dodaj taryfę" at bounding box center [160, 88] width 48 height 16
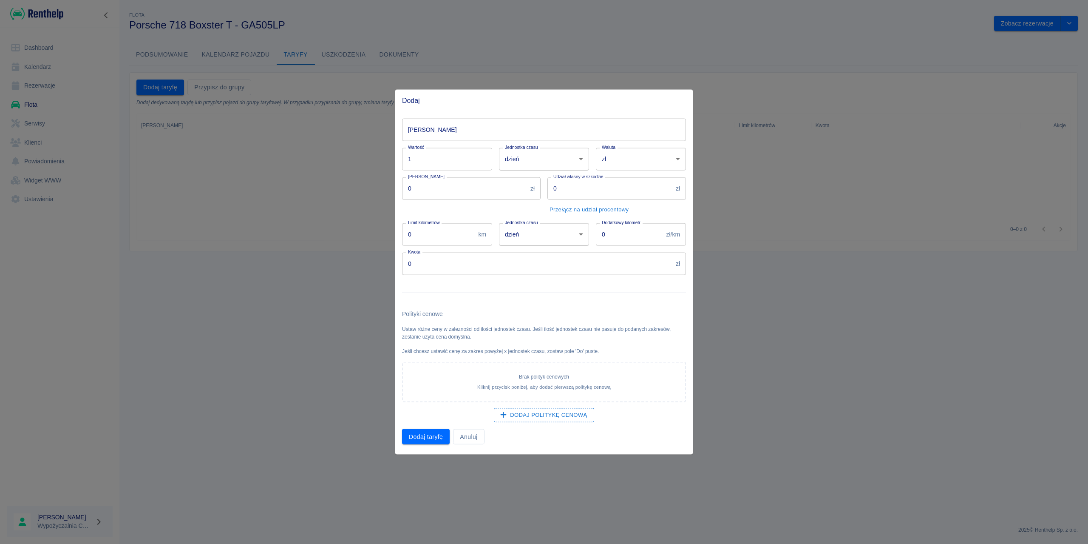
click at [467, 131] on input "[PERSON_NAME]" at bounding box center [544, 129] width 284 height 23
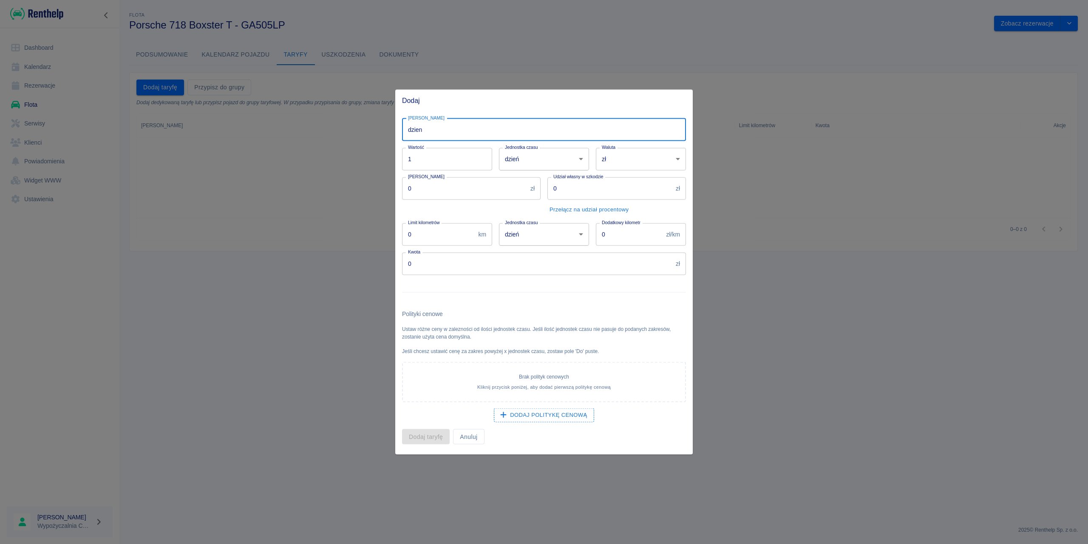
type input "dzien"
click at [515, 212] on div "Kaucja 0 zł [PERSON_NAME]" at bounding box center [467, 193] width 145 height 46
click at [441, 264] on input "0" at bounding box center [537, 263] width 270 height 23
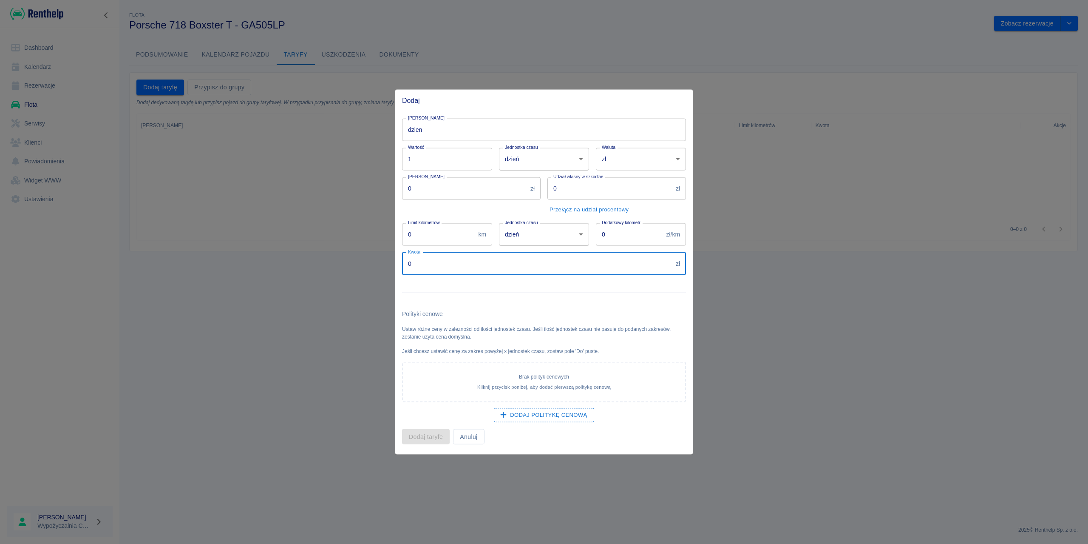
drag, startPoint x: 428, startPoint y: 262, endPoint x: 383, endPoint y: 266, distance: 45.2
click at [383, 266] on div "Dodaj Nazwa taryfy dzien Nazwa taryfy Wartość 1 Wartość Jednostka czasu dzień d…" at bounding box center [544, 272] width 1088 height 544
type input "1000"
click at [425, 421] on div "Dodaj politykę cenową" at bounding box center [544, 415] width 284 height 14
click at [426, 435] on button "Dodaj taryfę" at bounding box center [426, 437] width 48 height 16
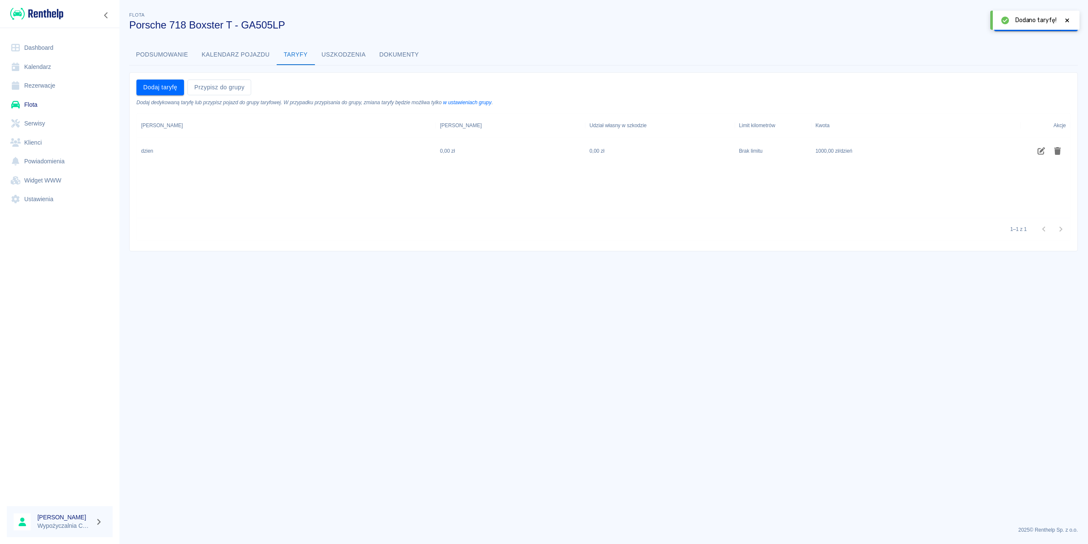
click at [51, 89] on link "Rezerwacje" at bounding box center [60, 85] width 106 height 19
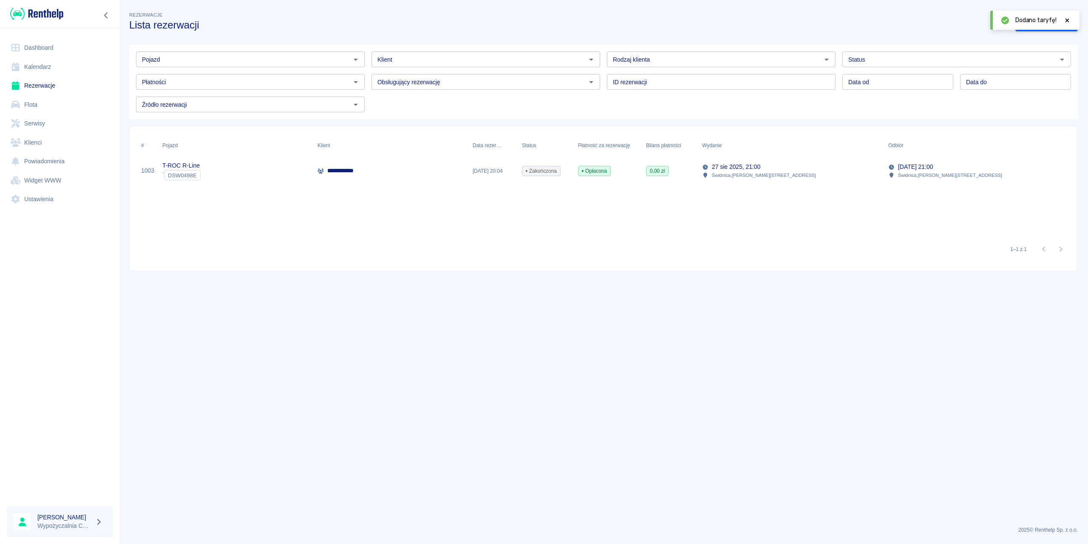
click at [1072, 18] on div "Dodano taryfę!" at bounding box center [1035, 20] width 89 height 19
click at [1068, 18] on icon at bounding box center [1068, 20] width 8 height 6
click at [1056, 28] on link "Dodaj rezerwację" at bounding box center [1047, 24] width 62 height 16
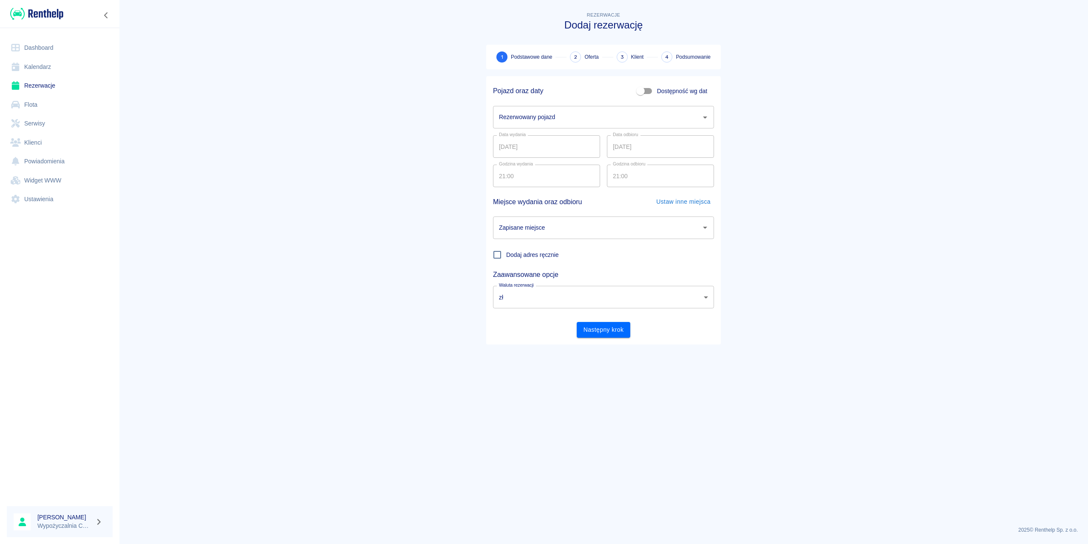
click at [551, 122] on input "Rezerwowany pojazd" at bounding box center [597, 117] width 201 height 15
click at [529, 138] on li "Porsche 718 Boxster T - GA505LP" at bounding box center [603, 139] width 221 height 14
type input "Porsche 718 Boxster T - GA505LP"
click at [528, 144] on input "[DATE]" at bounding box center [546, 146] width 107 height 23
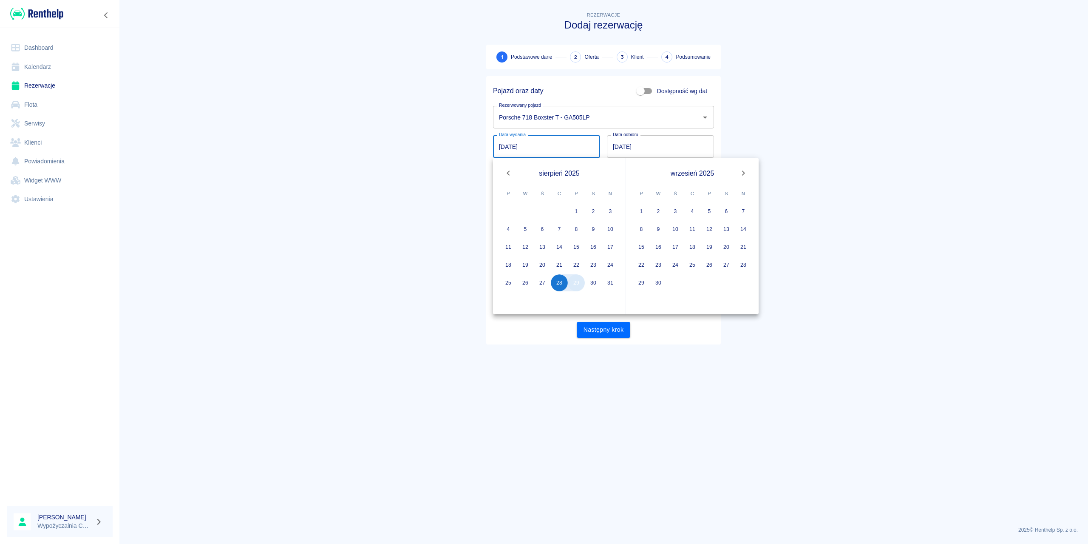
click at [573, 286] on button "29" at bounding box center [576, 282] width 17 height 17
type input "[DATE]"
click at [594, 286] on button "30" at bounding box center [593, 282] width 17 height 17
type input "[DATE]"
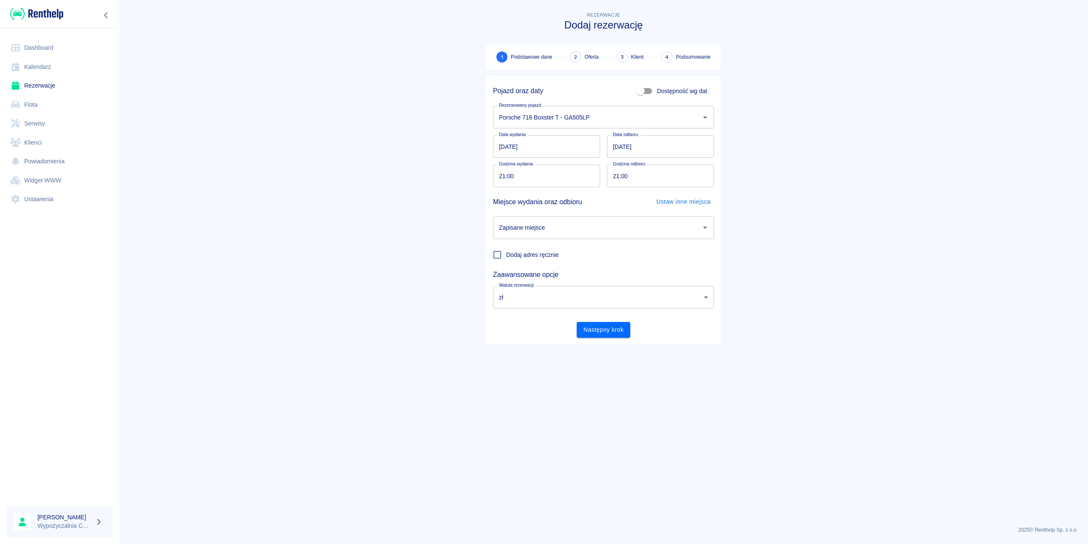
click at [536, 172] on input "21:00" at bounding box center [543, 176] width 101 height 23
click at [521, 174] on input "21:00" at bounding box center [543, 176] width 101 height 23
click at [508, 175] on input "21:00" at bounding box center [543, 176] width 101 height 23
click at [533, 174] on input "21:00" at bounding box center [543, 176] width 101 height 23
click at [500, 176] on input "21:00" at bounding box center [543, 176] width 101 height 23
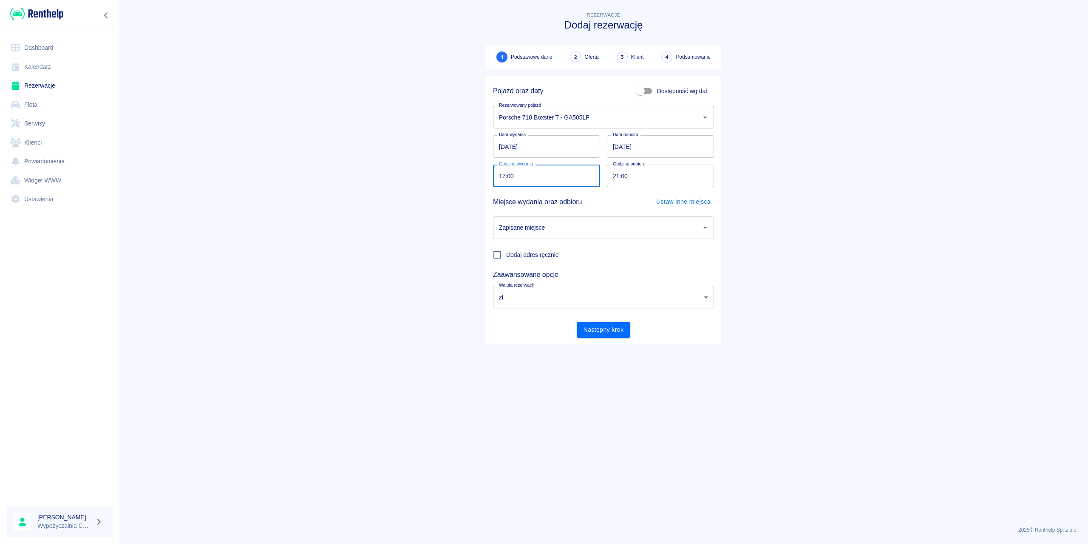
type input "17:00"
click at [614, 173] on input "21:00" at bounding box center [657, 176] width 101 height 23
type input "17:00"
drag, startPoint x: 295, startPoint y: 197, endPoint x: 434, endPoint y: 223, distance: 141.4
click at [296, 198] on main "Rezerwacje Dodaj rezerwację 1 Podstawowe dane 2 Oferta 3 Klient 4 Podsumowanie …" at bounding box center [603, 264] width 969 height 509
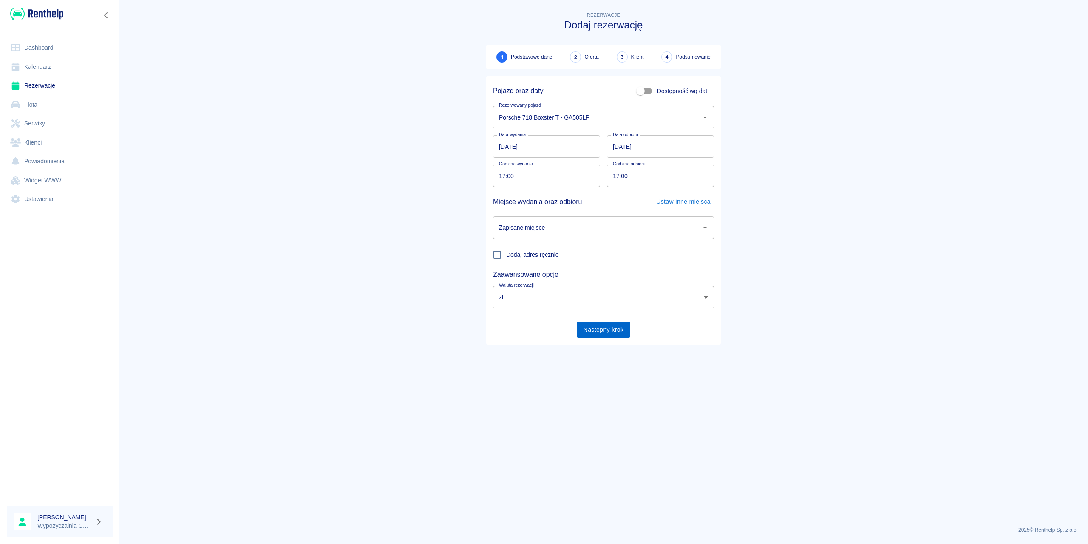
click at [597, 333] on button "Następny krok" at bounding box center [604, 330] width 54 height 16
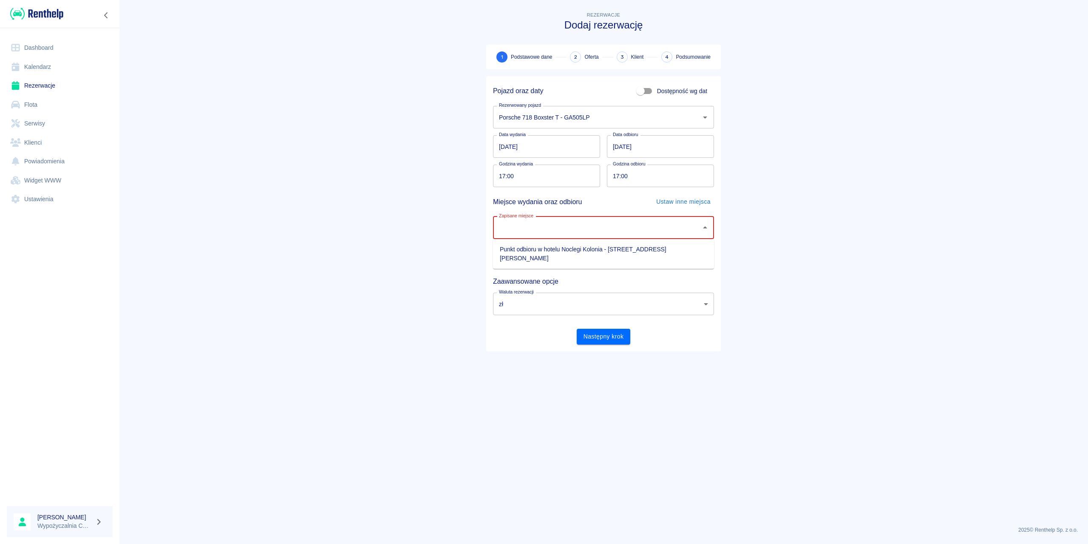
click at [550, 231] on input "Zapisane miejsce" at bounding box center [597, 227] width 201 height 15
click at [558, 243] on li "Punkt odbioru w hotelu Noclegi Kolonia - [STREET_ADDRESS][PERSON_NAME]" at bounding box center [603, 253] width 221 height 23
type input "Punkt odbioru w hotelu Noclegi Kolonia - [STREET_ADDRESS][PERSON_NAME]"
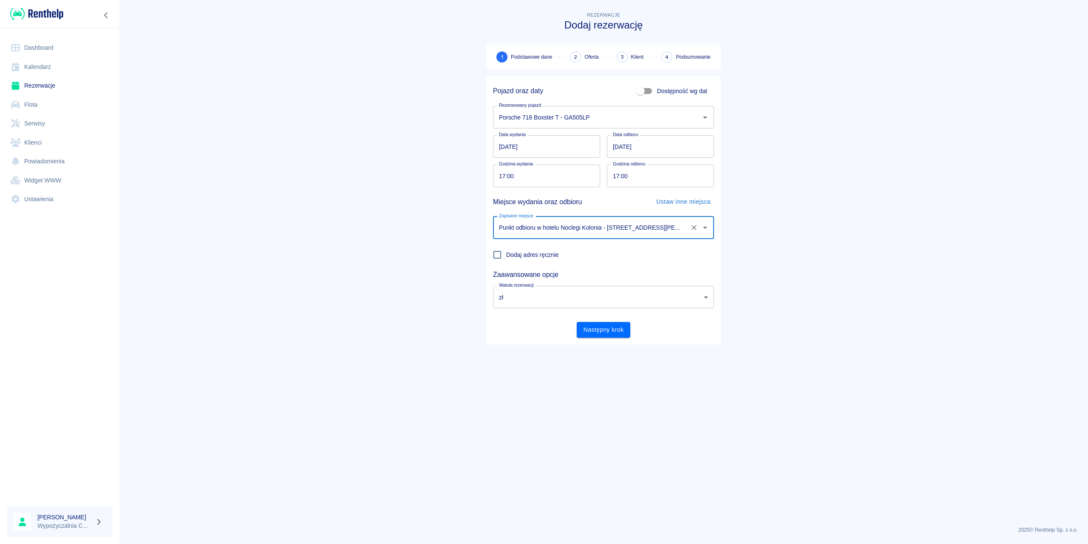
click at [597, 322] on button "Następny krok" at bounding box center [604, 330] width 54 height 16
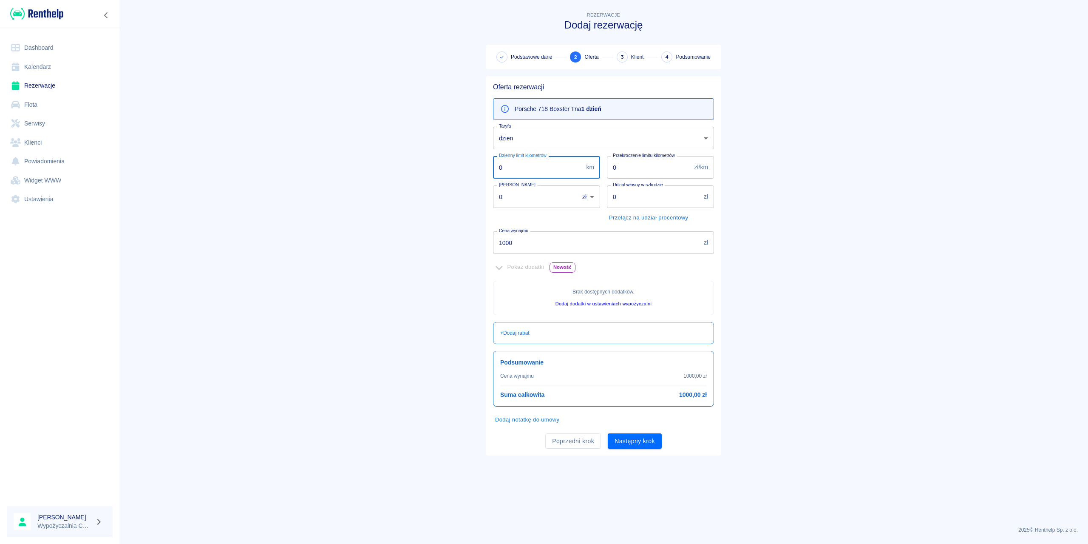
drag, startPoint x: 496, startPoint y: 165, endPoint x: 427, endPoint y: 173, distance: 69.4
click at [432, 173] on main "Rezerwacje Dodaj rezerwację Podstawowe dane 2 Oferta 3 Klient 4 Podsumowanie Of…" at bounding box center [603, 264] width 969 height 509
type input "300"
click at [659, 164] on input "0" at bounding box center [649, 167] width 84 height 23
drag, startPoint x: 630, startPoint y: 171, endPoint x: 580, endPoint y: 172, distance: 50.2
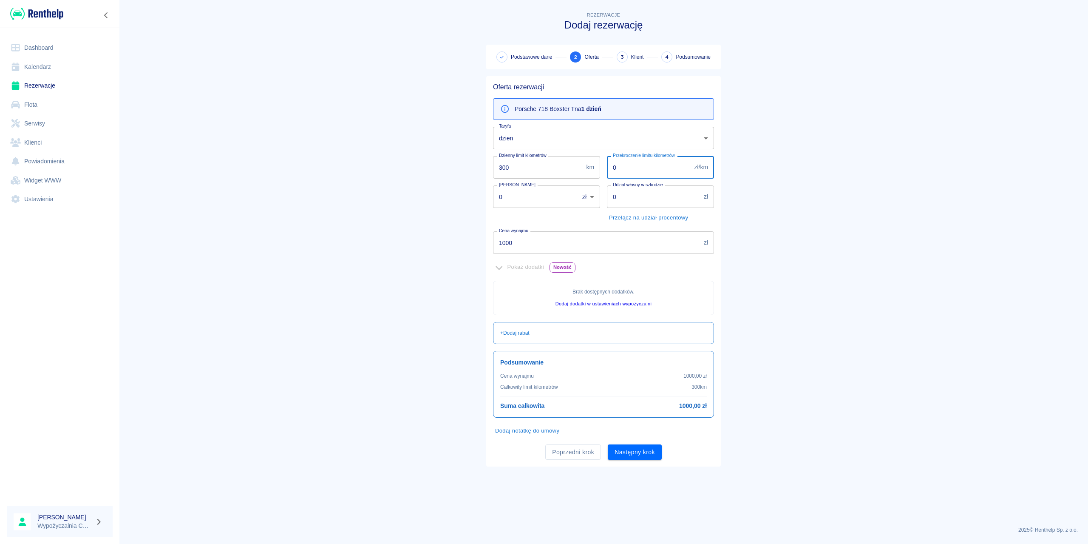
click at [580, 172] on div "Oferta rezerwacji Porsche 718 Boxster T na 1 dzień Taryfa dzien 3d05dcd4-0636-4…" at bounding box center [600, 268] width 228 height 384
type input "2"
drag, startPoint x: 520, startPoint y: 197, endPoint x: 423, endPoint y: 204, distance: 97.6
click at [423, 204] on main "Rezerwacje Dodaj rezerwację Podstawowe dane 2 Oferta 3 Klient 4 Podsumowanie Of…" at bounding box center [603, 264] width 969 height 509
type input "3000"
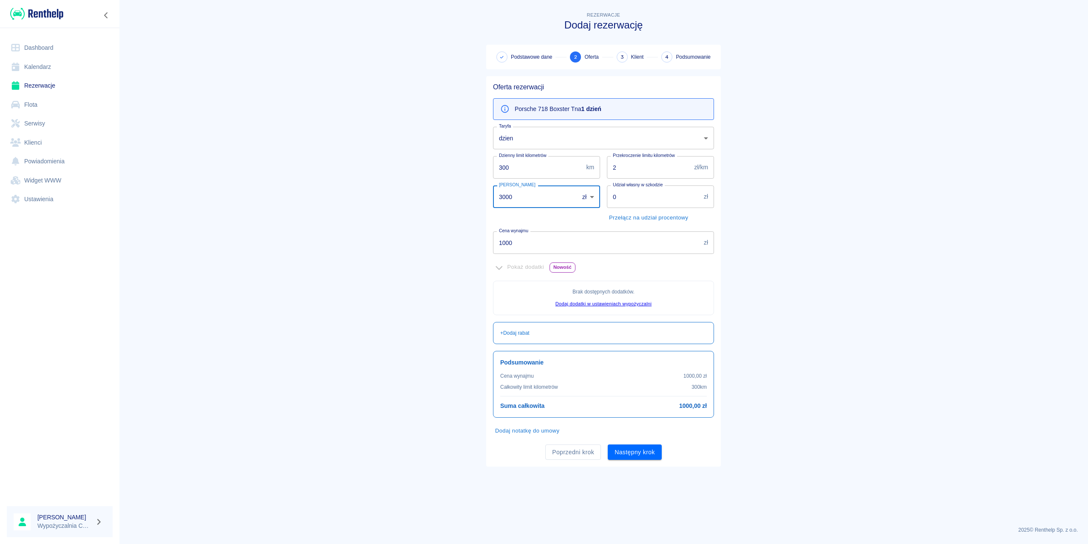
click at [633, 199] on input "0" at bounding box center [654, 196] width 94 height 23
click at [413, 266] on main "Rezerwacje Dodaj rezerwację Podstawowe dane 2 Oferta 3 Klient 4 Podsumowanie Of…" at bounding box center [603, 264] width 969 height 509
click at [640, 451] on button "Następny krok" at bounding box center [635, 452] width 54 height 16
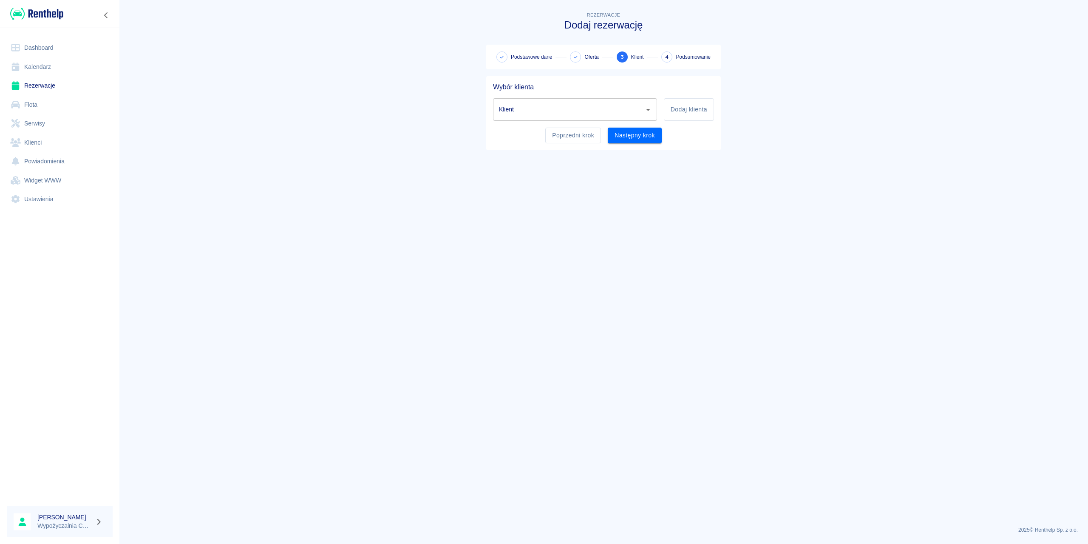
click at [627, 109] on input "Klient" at bounding box center [569, 109] width 144 height 15
click at [585, 131] on li "[PERSON_NAME] ([PHONE_NUMBER])" at bounding box center [575, 131] width 164 height 14
type input "[PERSON_NAME] ([PHONE_NUMBER])"
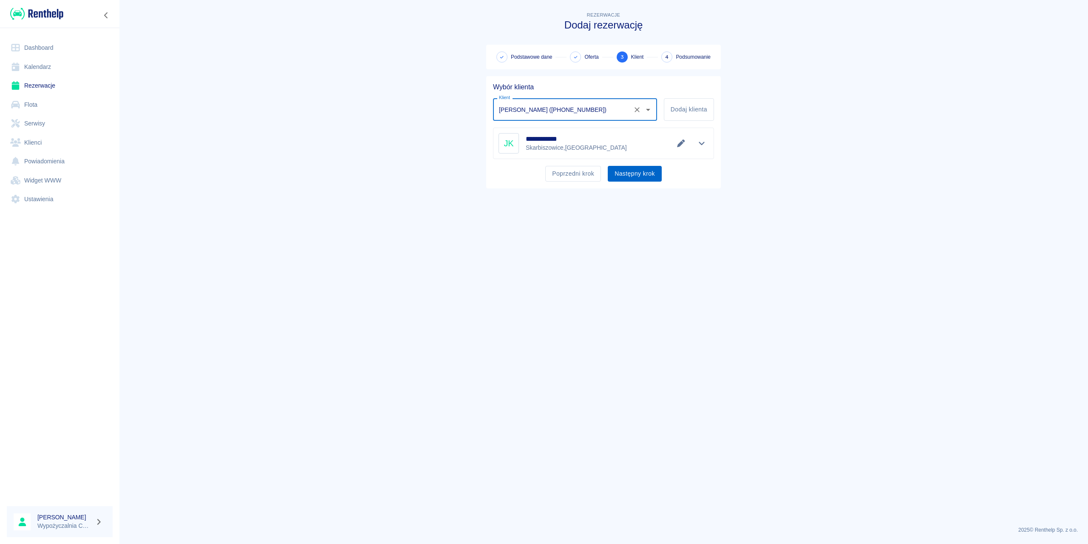
click at [641, 173] on button "Następny krok" at bounding box center [635, 174] width 54 height 16
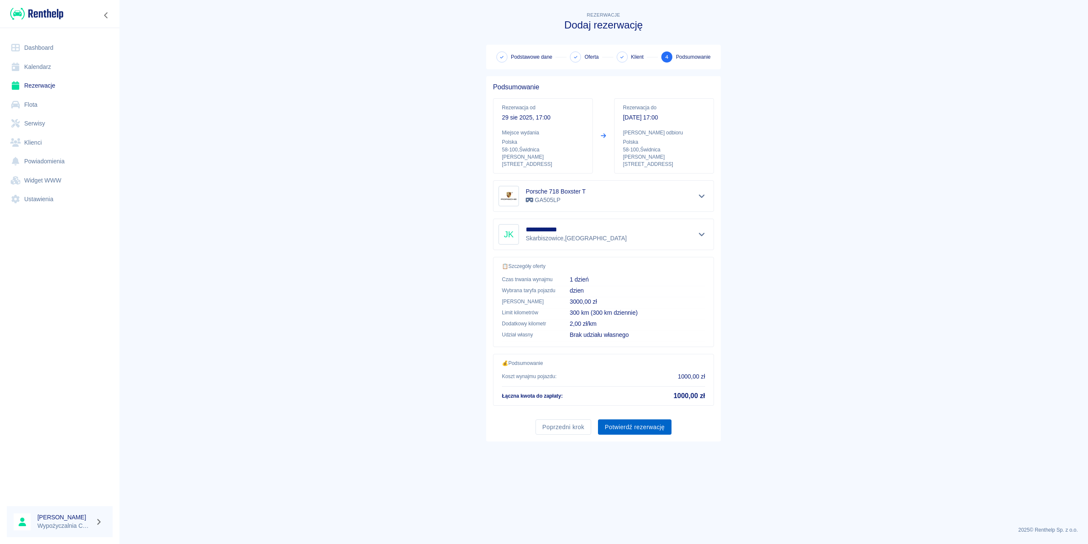
click at [637, 422] on button "Potwierdź rezerwację" at bounding box center [635, 427] width 74 height 16
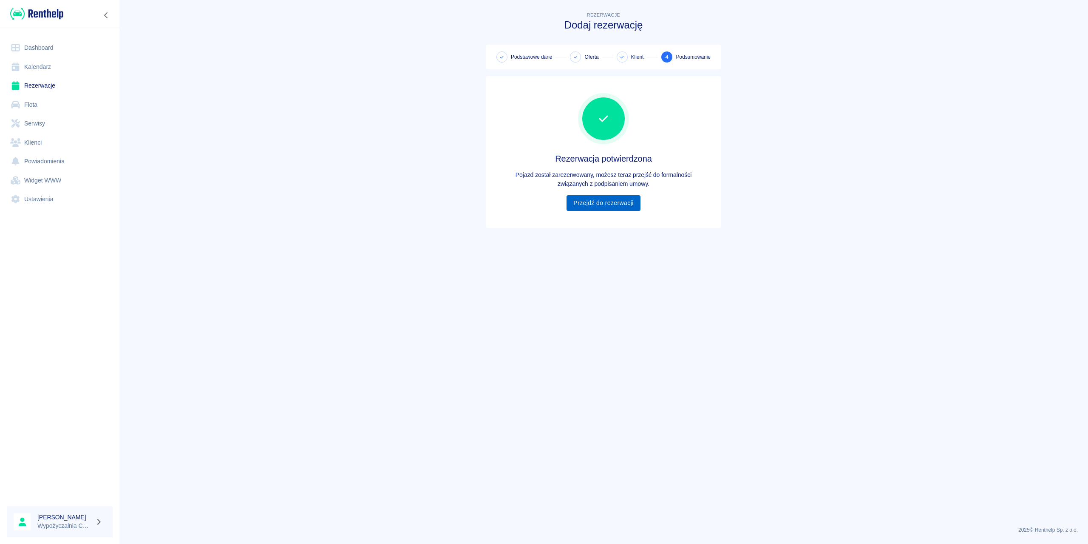
drag, startPoint x: 614, startPoint y: 207, endPoint x: 590, endPoint y: 200, distance: 24.8
click at [614, 207] on link "Przejdź do rezerwacji" at bounding box center [604, 203] width 74 height 16
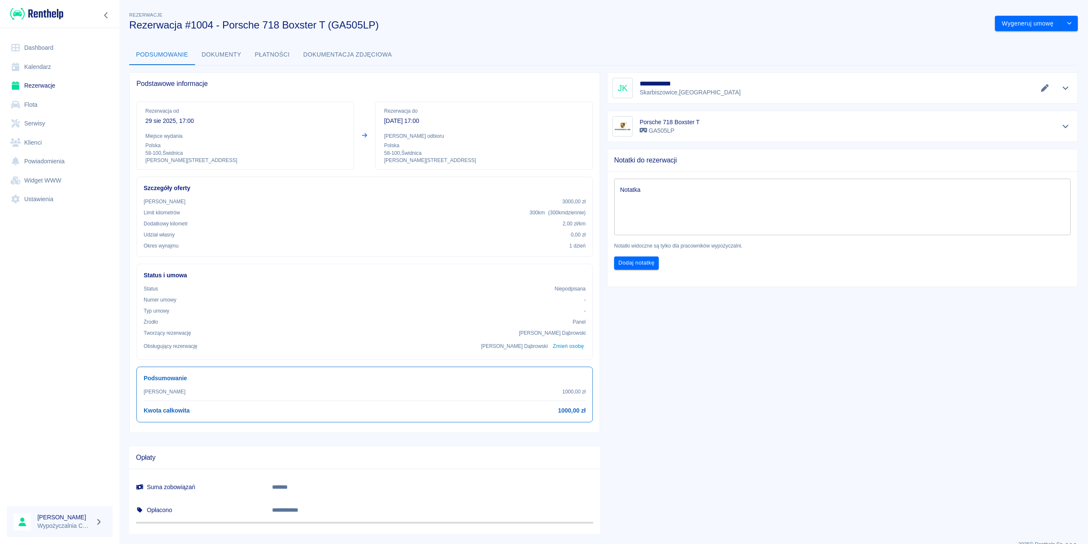
click at [60, 68] on link "Kalendarz" at bounding box center [60, 66] width 106 height 19
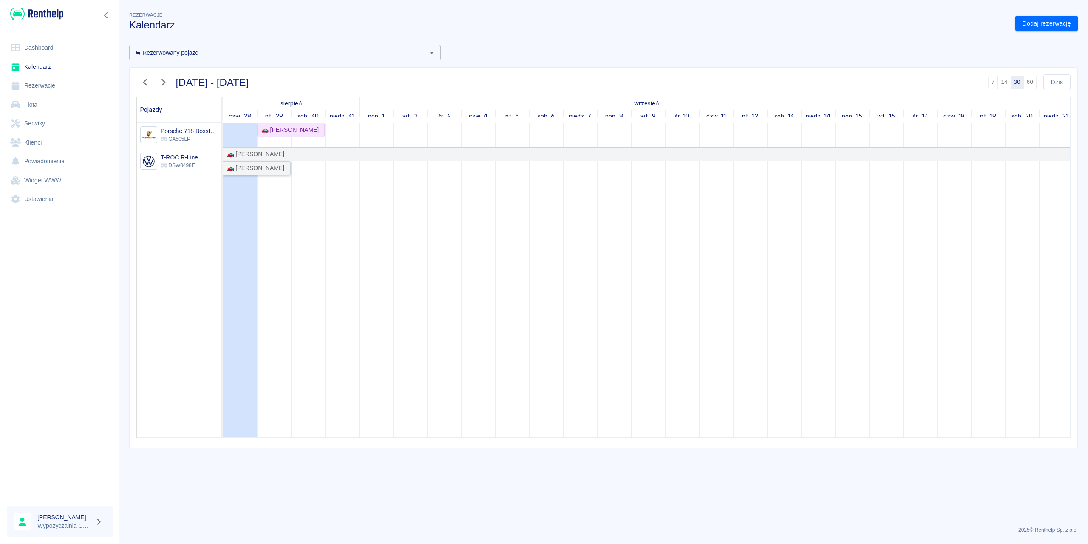
click at [256, 172] on div "🚗 [PERSON_NAME]" at bounding box center [254, 168] width 61 height 9
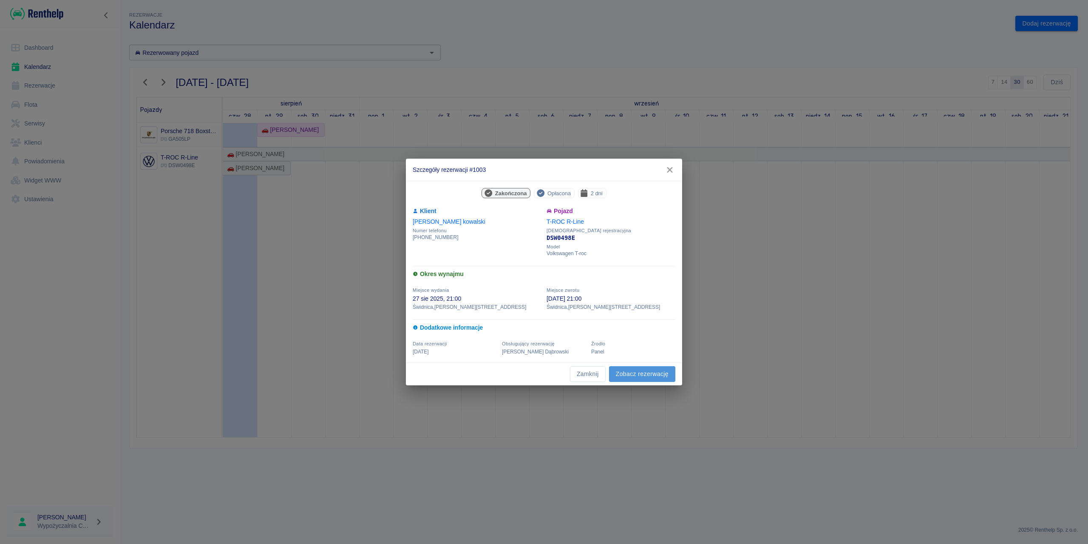
click at [630, 374] on link "Zobacz rezerwację" at bounding box center [642, 374] width 66 height 16
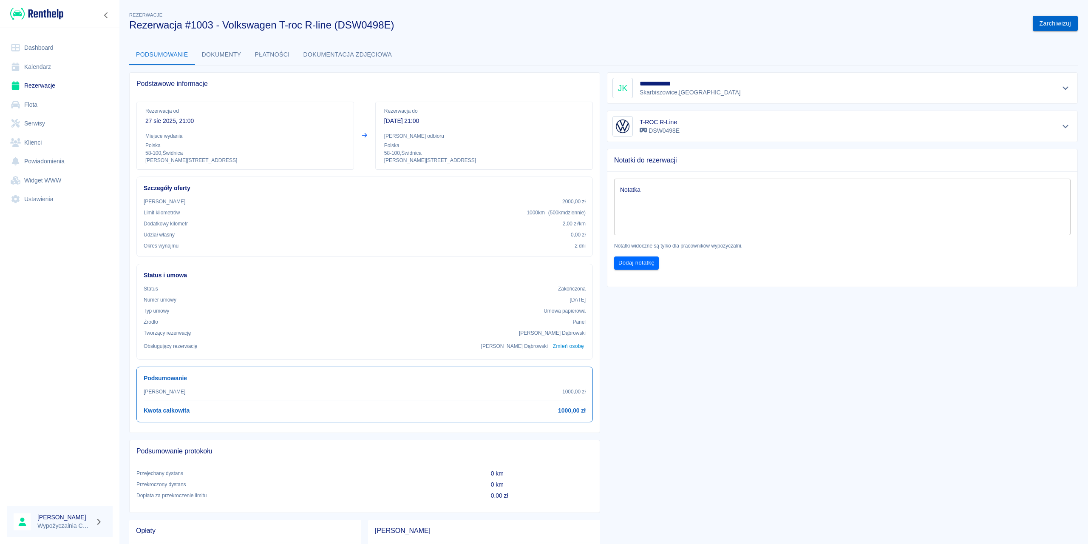
click at [1046, 23] on button "Zarchiwizuj" at bounding box center [1055, 24] width 45 height 16
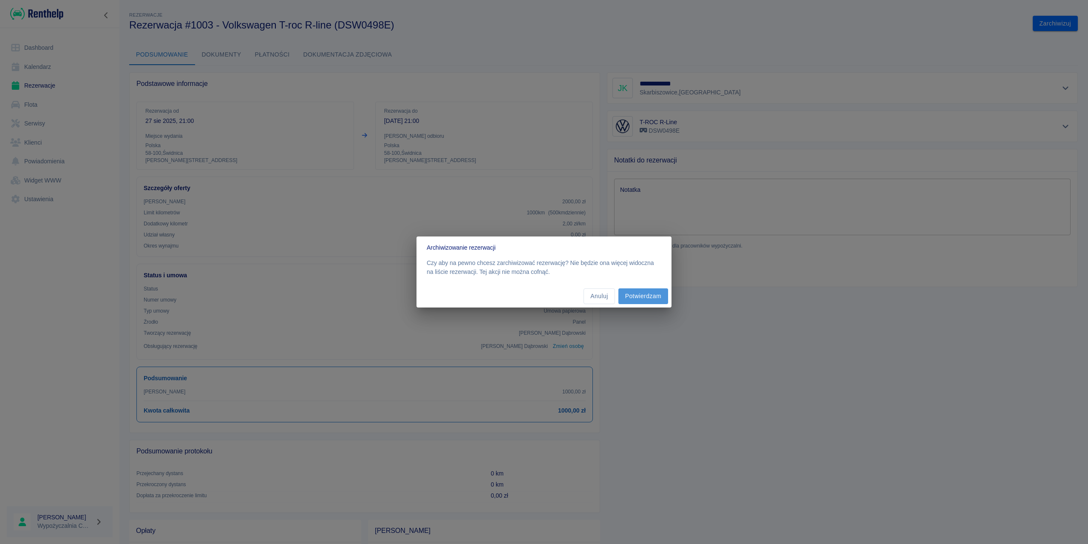
click at [640, 294] on button "Potwierdzam" at bounding box center [644, 296] width 50 height 16
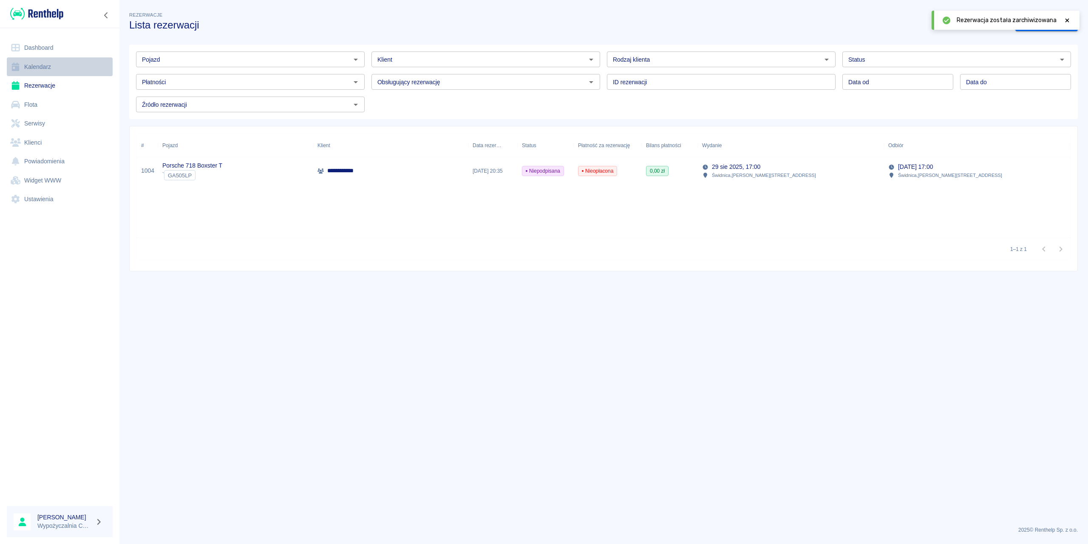
click at [58, 73] on link "Kalendarz" at bounding box center [60, 66] width 106 height 19
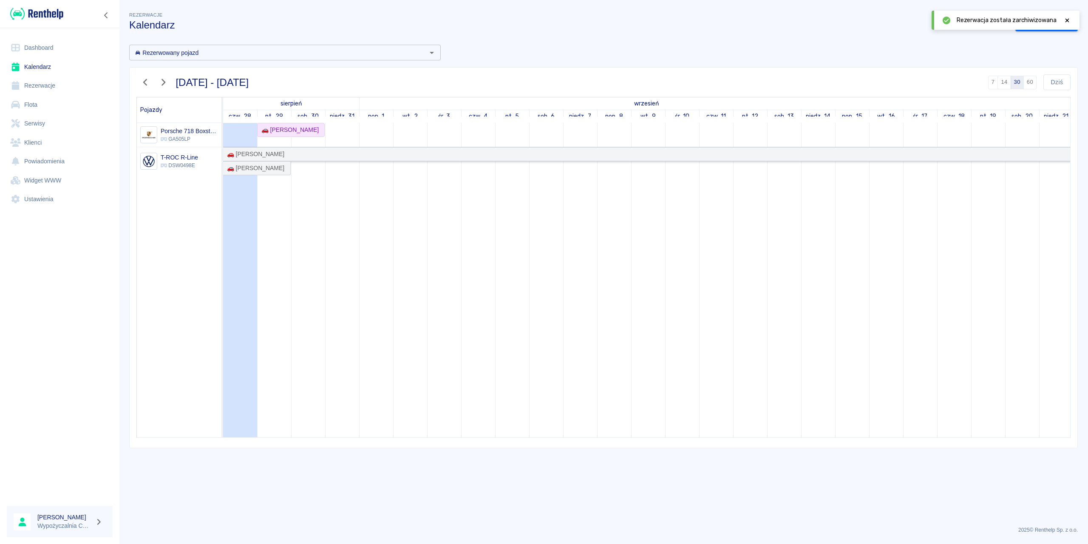
click at [249, 153] on div "🚗 [PERSON_NAME]" at bounding box center [254, 154] width 61 height 9
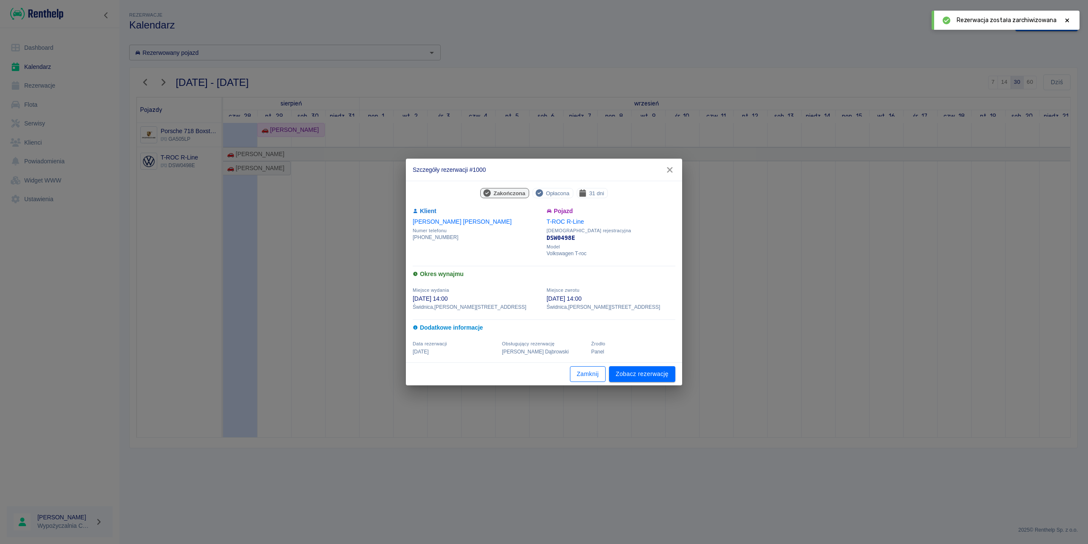
click at [582, 369] on button "Zamknij" at bounding box center [588, 374] width 36 height 16
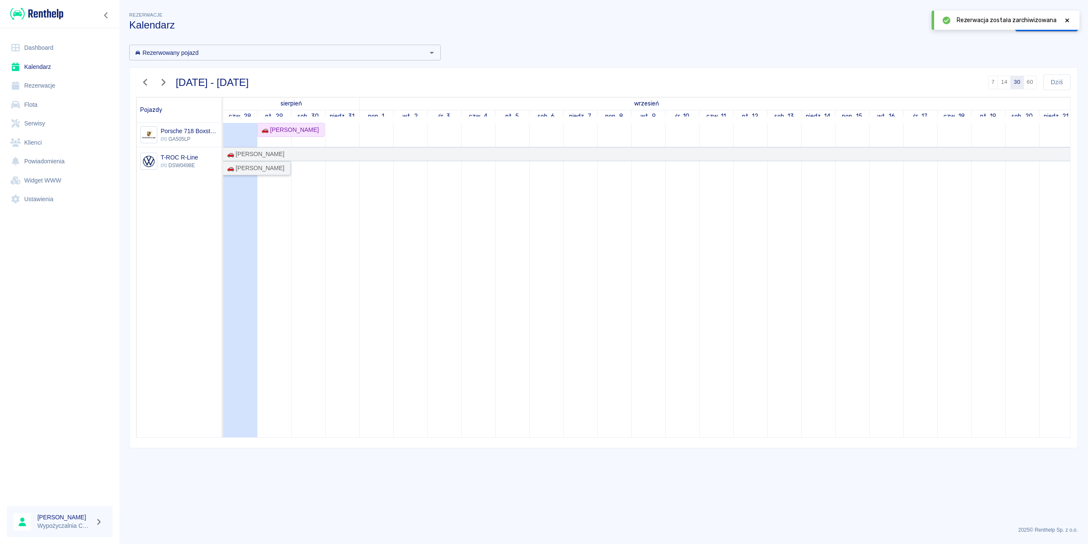
drag, startPoint x: 278, startPoint y: 172, endPoint x: 269, endPoint y: 171, distance: 8.9
click at [269, 171] on div "🚗 [PERSON_NAME]" at bounding box center [257, 168] width 66 height 9
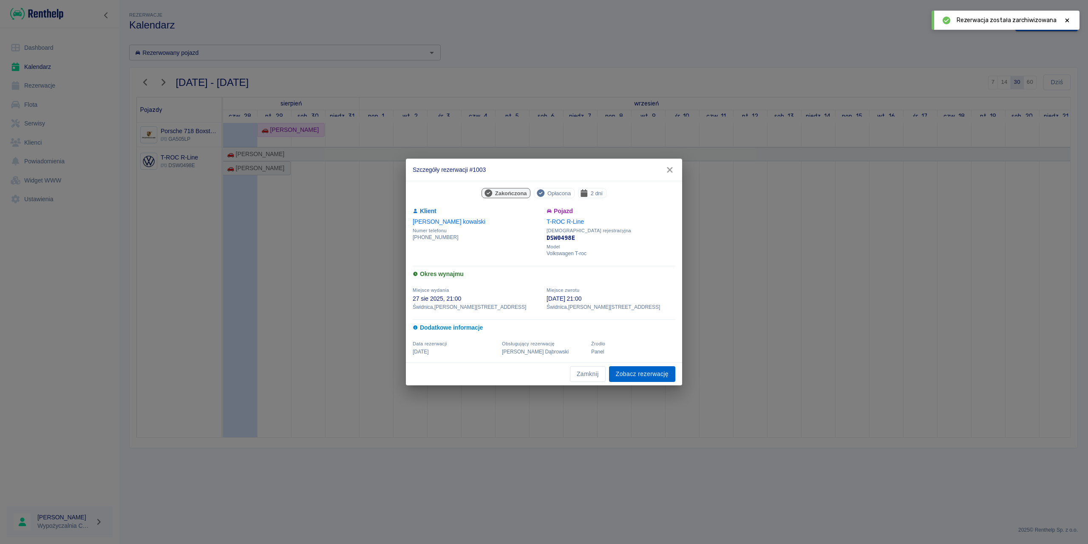
click at [630, 373] on link "Zobacz rezerwację" at bounding box center [642, 374] width 66 height 16
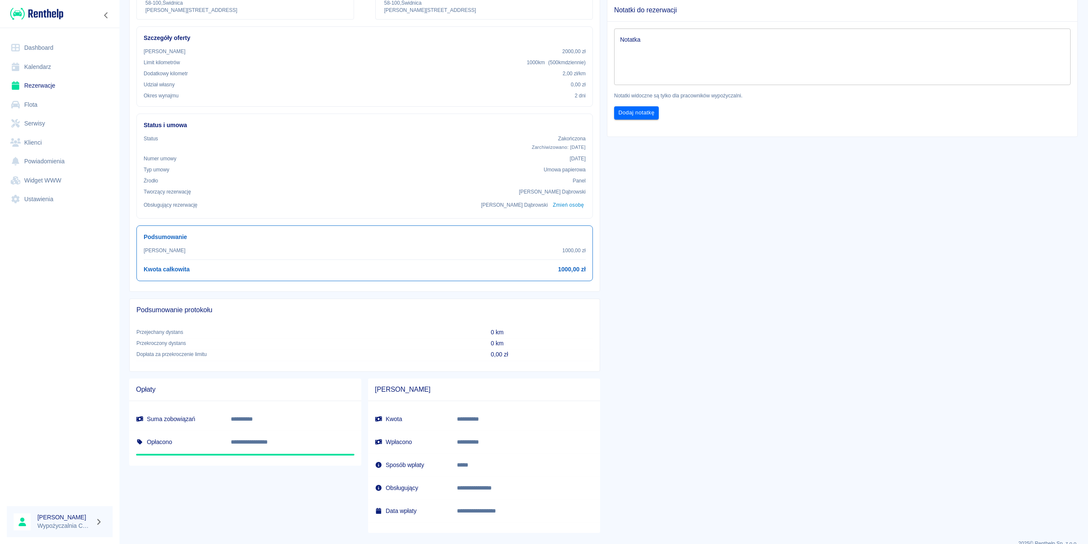
scroll to position [164, 0]
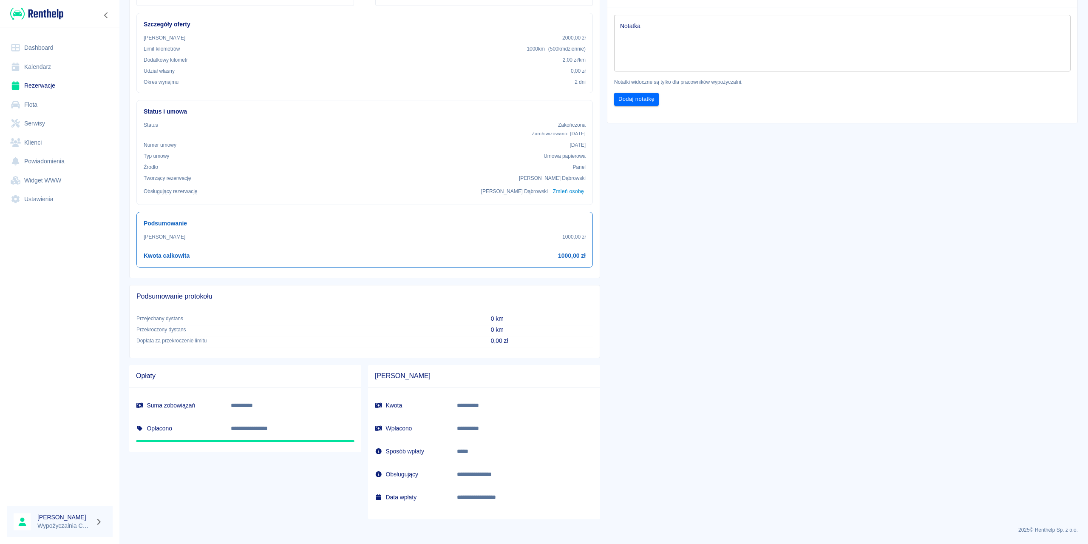
click at [572, 189] on button "Zmień osobę" at bounding box center [568, 191] width 34 height 12
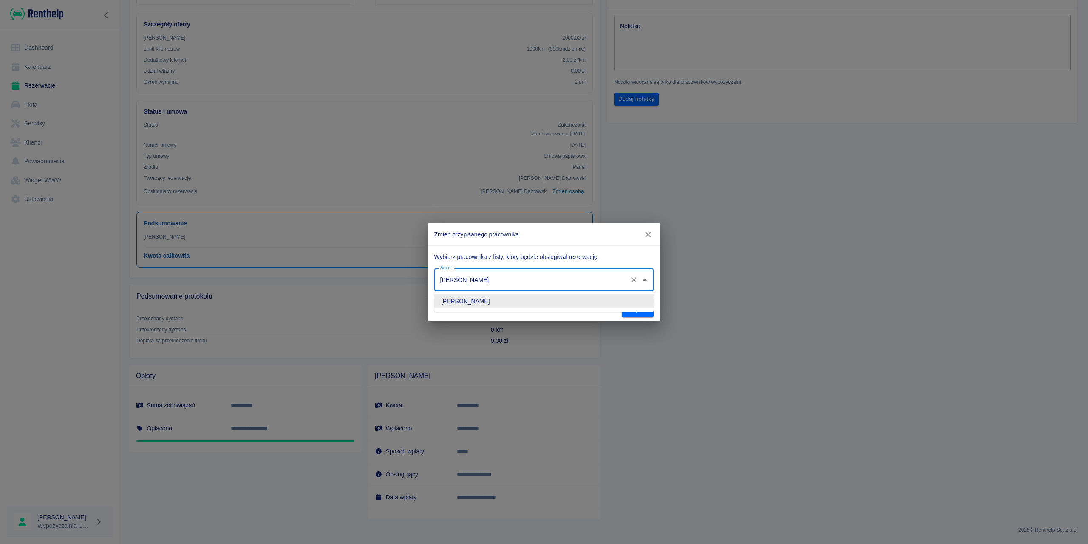
click at [572, 285] on input "[PERSON_NAME]" at bounding box center [532, 279] width 188 height 15
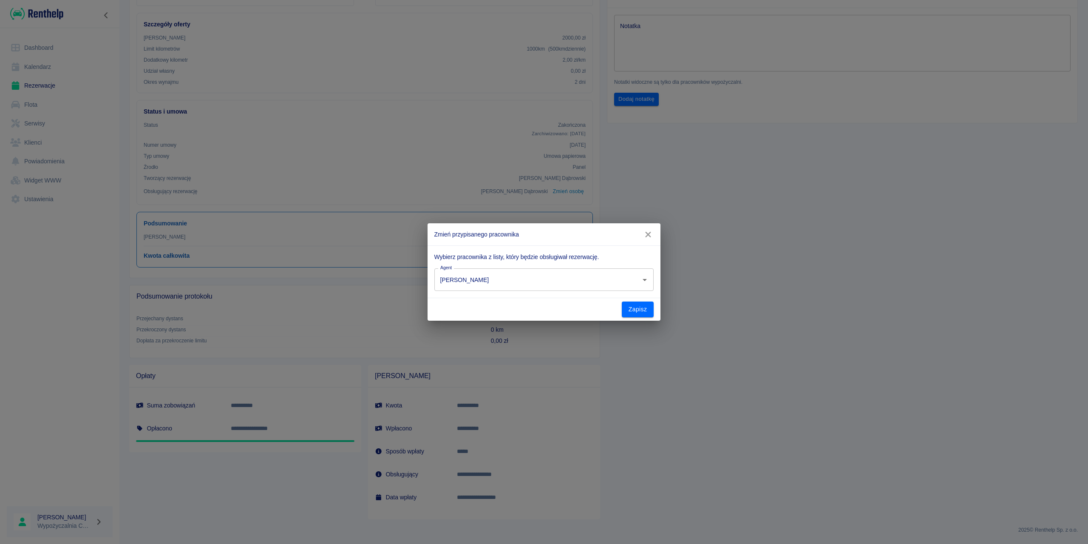
click at [691, 256] on div "Zmień przypisanego pracownika Wybierz pracownika z listy, który będzie obsługiw…" at bounding box center [544, 272] width 1088 height 544
click at [645, 236] on icon "button" at bounding box center [648, 234] width 11 height 9
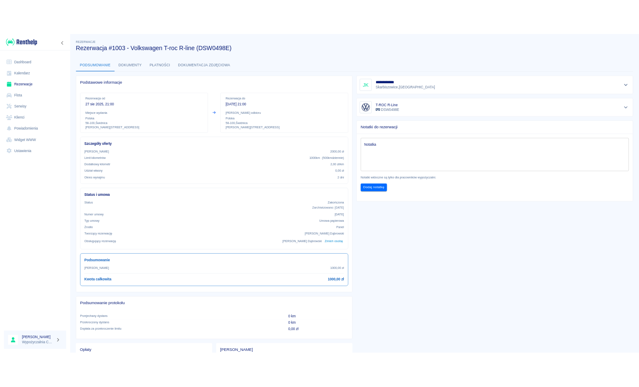
scroll to position [0, 0]
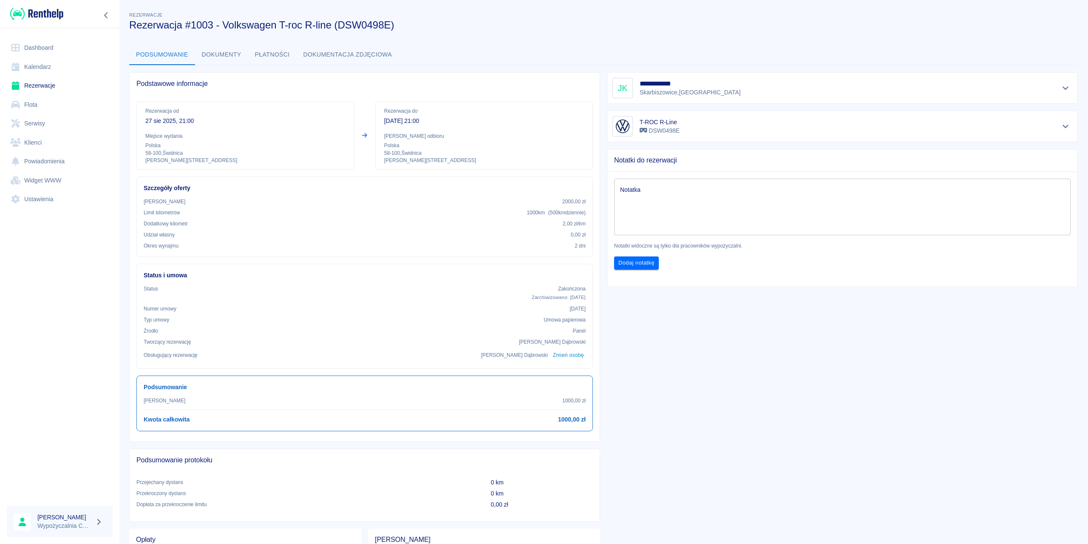
click at [39, 105] on link "Flota" at bounding box center [60, 104] width 106 height 19
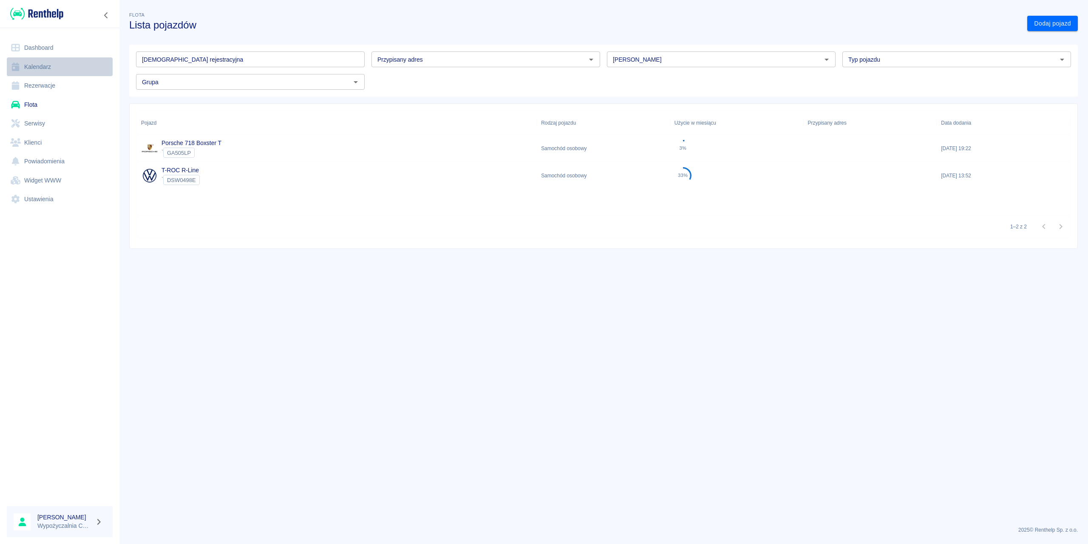
click at [35, 69] on link "Kalendarz" at bounding box center [60, 66] width 106 height 19
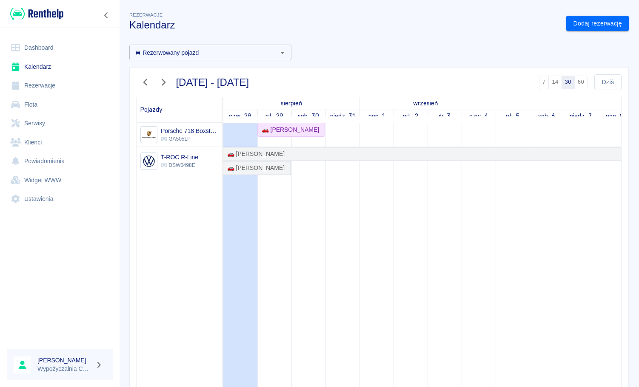
click at [46, 142] on link "Klienci" at bounding box center [60, 142] width 106 height 19
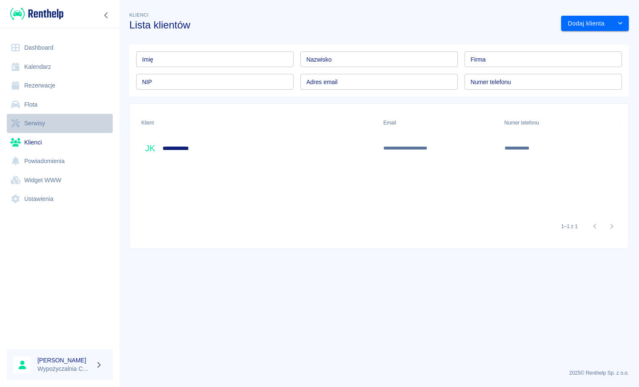
click at [52, 127] on link "Serwisy" at bounding box center [60, 123] width 106 height 19
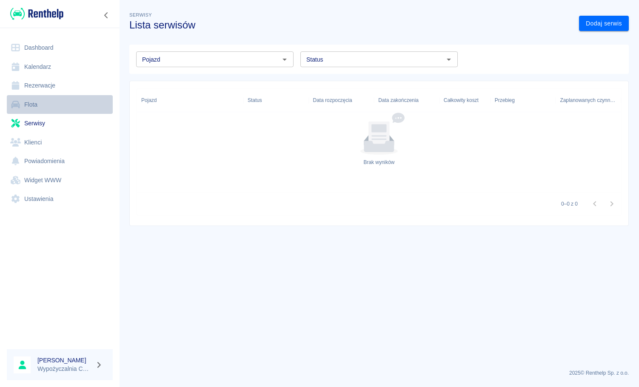
click at [50, 98] on link "Flota" at bounding box center [60, 104] width 106 height 19
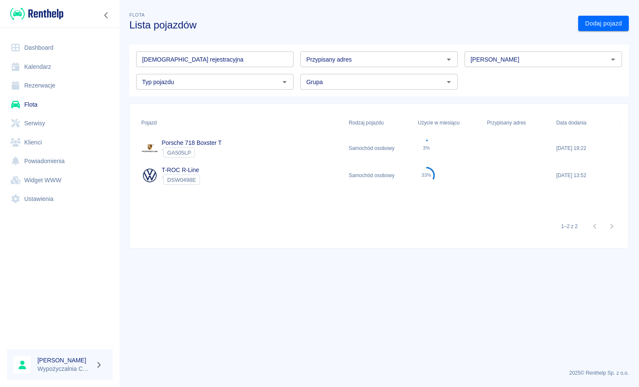
click at [54, 88] on link "Rezerwacje" at bounding box center [60, 85] width 106 height 19
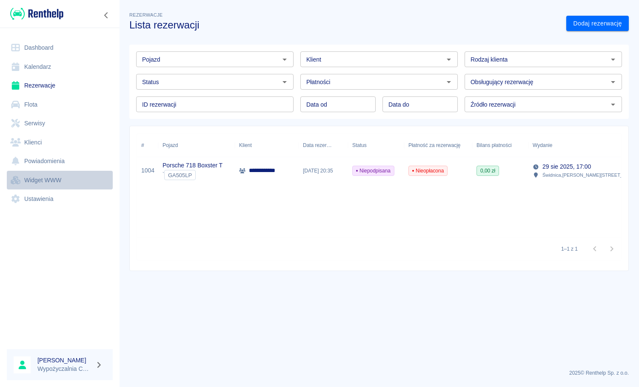
click at [59, 186] on link "Widget WWW" at bounding box center [60, 180] width 106 height 19
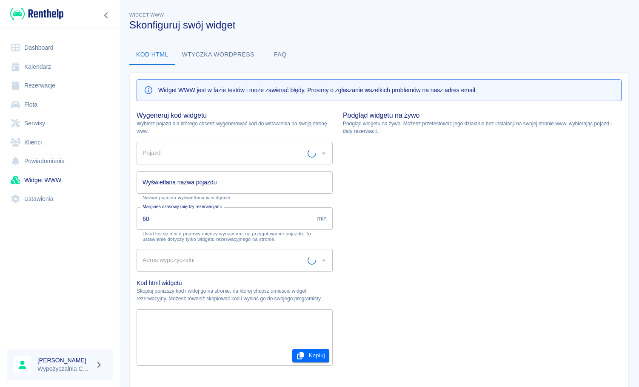
type input "Punkt odbioru w hotelu Noclegi Kolonia - [STREET_ADDRESS][PERSON_NAME]"
type input "Porsche 718 Boxster T - GA505LP"
type input "Porsche 718 Boxster T"
type textarea "<script type="module" src="https://widgets.renthelp.io/assets/widget.js"></scri…"
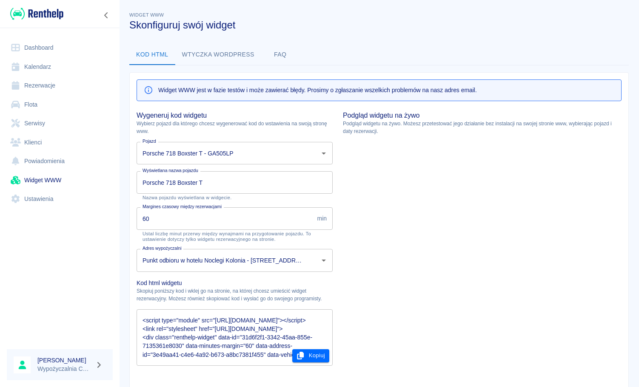
click at [56, 159] on link "Powiadomienia" at bounding box center [60, 161] width 106 height 19
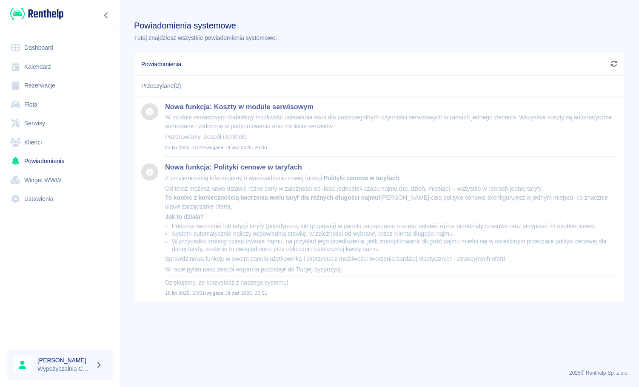
click at [48, 179] on link "Widget WWW" at bounding box center [60, 180] width 106 height 19
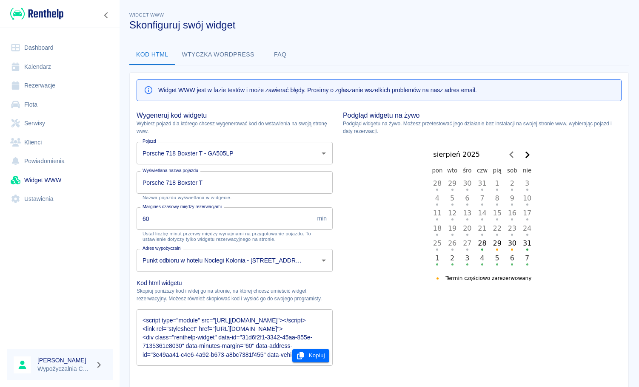
click at [495, 261] on div "5" at bounding box center [497, 259] width 4 height 12
click at [510, 259] on div "6" at bounding box center [512, 259] width 4 height 12
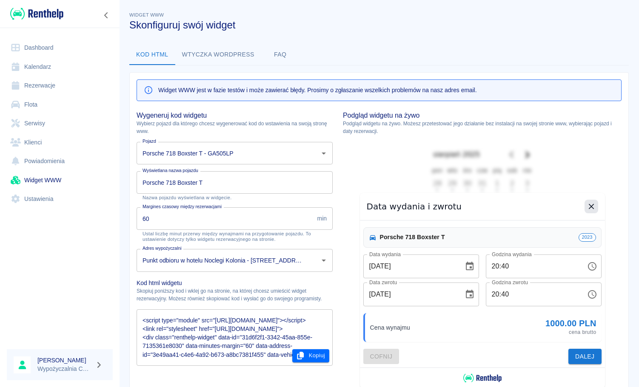
click at [588, 206] on icon "button" at bounding box center [590, 206] width 5 height 5
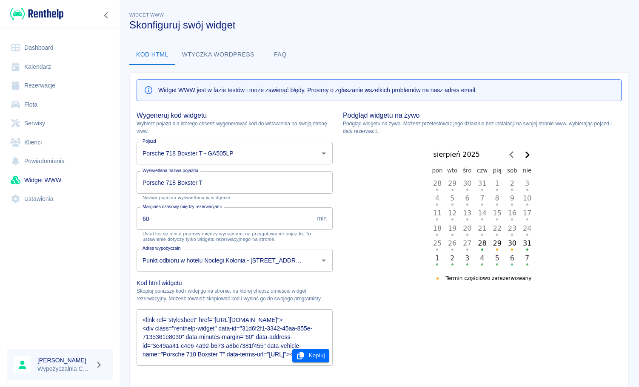
click at [218, 57] on button "Wtyczka wordpress" at bounding box center [218, 55] width 86 height 20
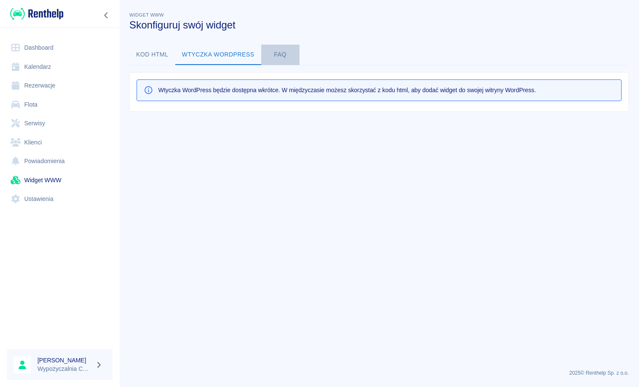
click at [279, 56] on button "FAQ" at bounding box center [280, 55] width 38 height 20
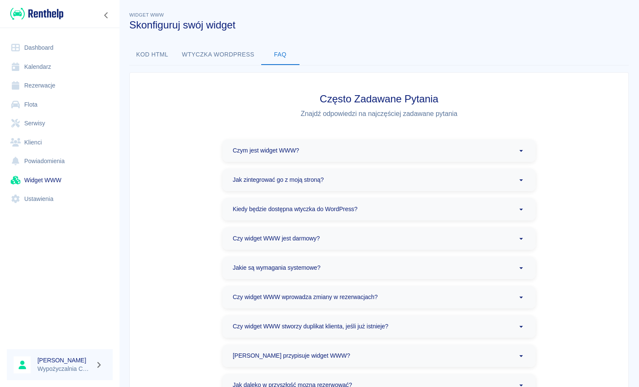
click at [49, 147] on link "Klienci" at bounding box center [60, 142] width 106 height 19
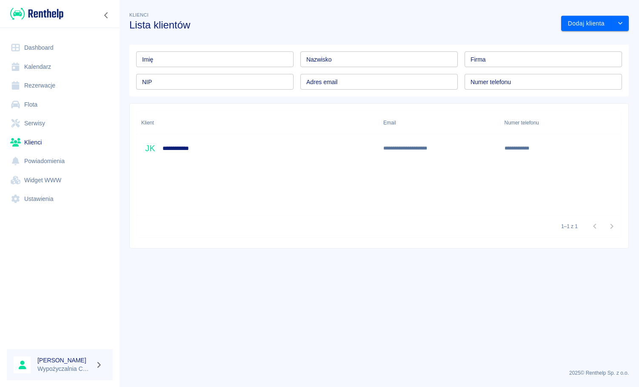
click at [55, 124] on link "Serwisy" at bounding box center [60, 123] width 106 height 19
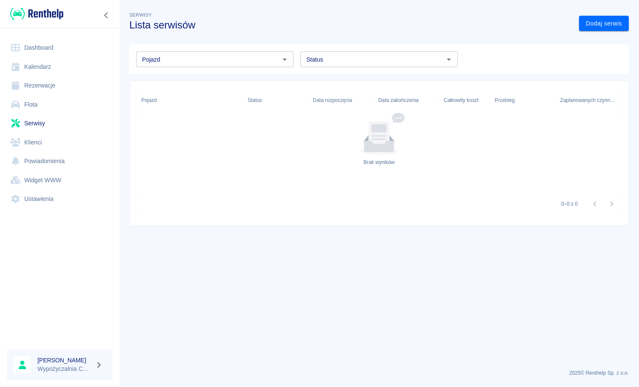
click at [54, 101] on link "Flota" at bounding box center [60, 104] width 106 height 19
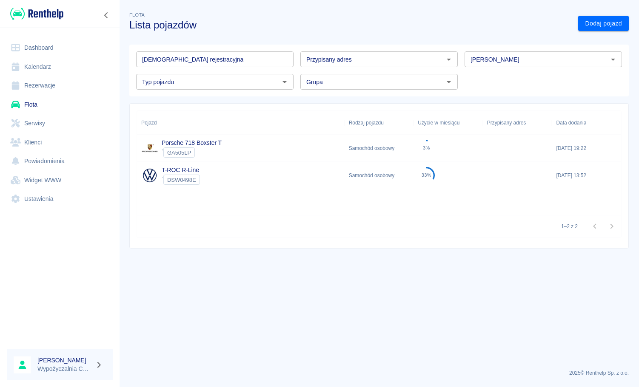
click at [59, 85] on link "Rezerwacje" at bounding box center [60, 85] width 106 height 19
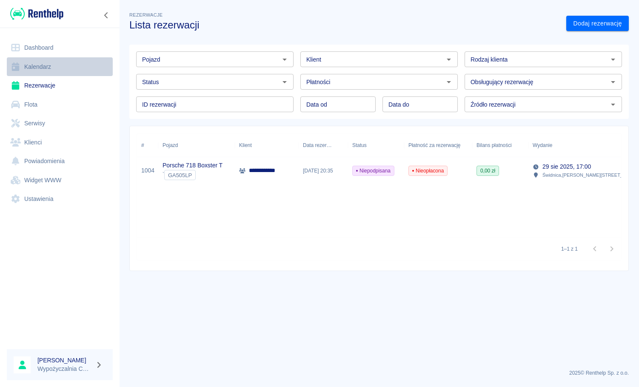
click at [56, 68] on link "Kalendarz" at bounding box center [60, 66] width 106 height 19
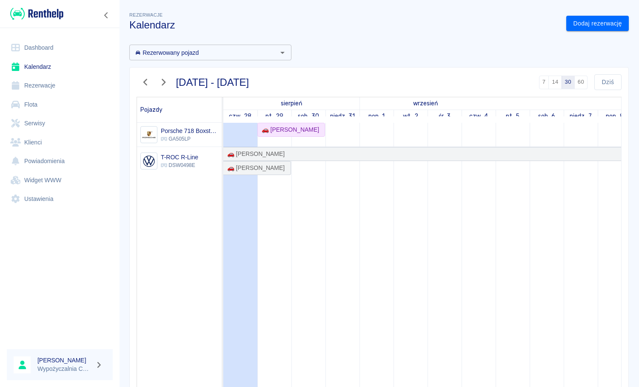
click at [50, 85] on link "Rezerwacje" at bounding box center [60, 85] width 106 height 19
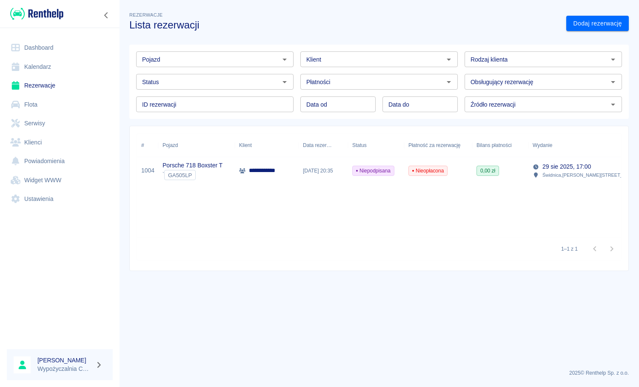
click at [457, 174] on div "Nieopłacona" at bounding box center [438, 170] width 68 height 27
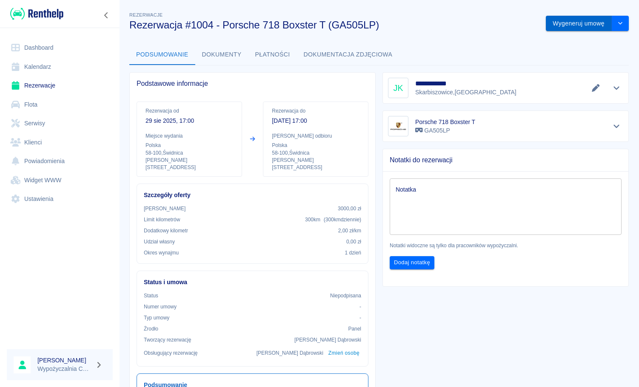
click at [598, 26] on button "Wygeneruj umowę" at bounding box center [578, 24] width 66 height 16
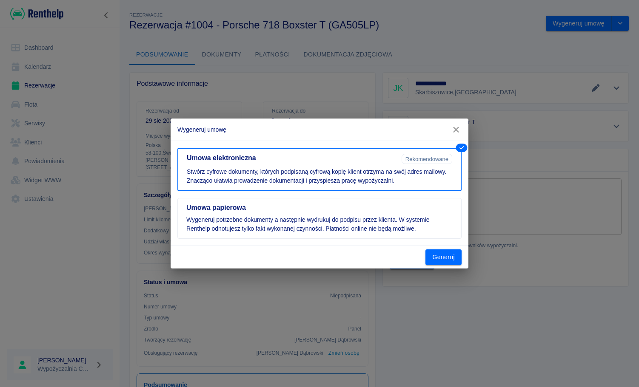
drag, startPoint x: 395, startPoint y: 210, endPoint x: 415, endPoint y: 244, distance: 39.2
click at [395, 211] on h5 "Umowa papierowa" at bounding box center [319, 208] width 266 height 9
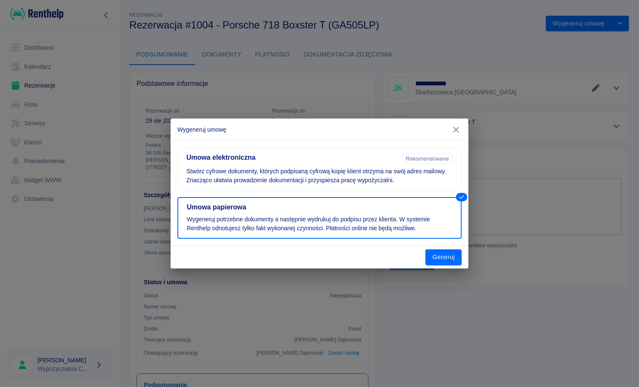
click at [448, 258] on button "Generuj" at bounding box center [443, 258] width 36 height 16
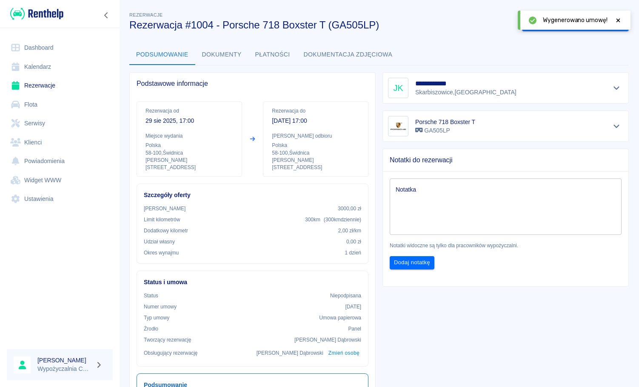
click at [619, 18] on icon at bounding box center [618, 20] width 8 height 6
click at [582, 26] on button "Oznacz: umowa podpisana" at bounding box center [567, 24] width 90 height 16
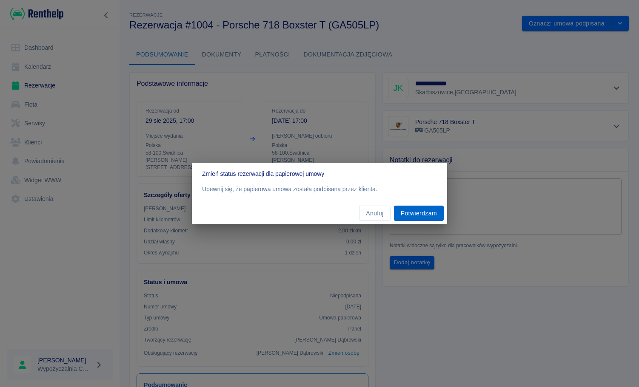
click at [418, 216] on button "Potwierdzam" at bounding box center [419, 214] width 50 height 16
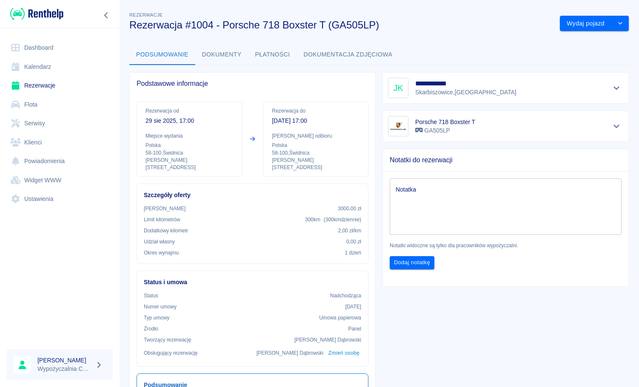
click at [51, 179] on link "Widget WWW" at bounding box center [60, 180] width 106 height 19
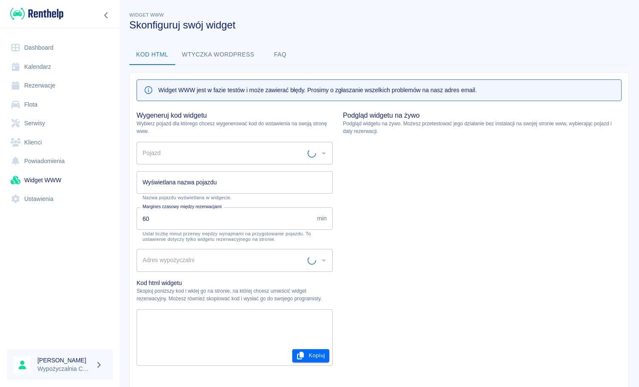
type input "Punkt odbioru w hotelu Noclegi Kolonia - [STREET_ADDRESS][PERSON_NAME]"
type input "Porsche 718 Boxster T - GA505LP"
type input "Porsche 718 Boxster T"
type textarea "<script type="module" src="https://widgets.renthelp.io/assets/widget.js"></scri…"
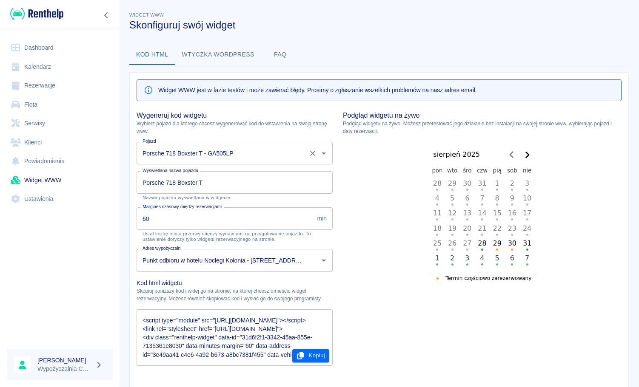
click at [321, 155] on icon "Otwórz" at bounding box center [323, 153] width 10 height 10
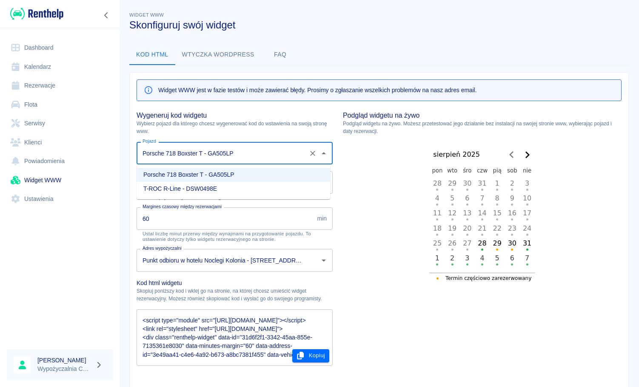
click at [209, 186] on li "T-ROC R-Line - DSW0498E" at bounding box center [232, 189] width 193 height 14
type input "T-ROC R-Line - DSW0498E"
type input "T-ROC R-Line"
type textarea "<script type="module" src="https://widgets.renthelp.io/assets/widget.js"></scri…"
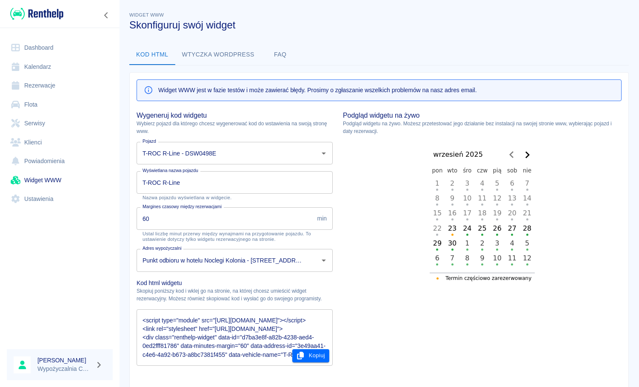
click at [525, 155] on icon "Go to the Next Month" at bounding box center [527, 155] width 10 height 10
click at [506, 154] on icon "Go to the Previous Month" at bounding box center [511, 155] width 10 height 10
click at [51, 143] on link "Klienci" at bounding box center [60, 142] width 106 height 19
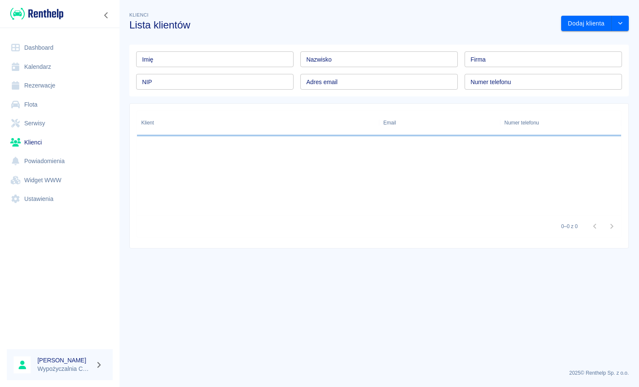
click at [55, 117] on link "Serwisy" at bounding box center [60, 123] width 106 height 19
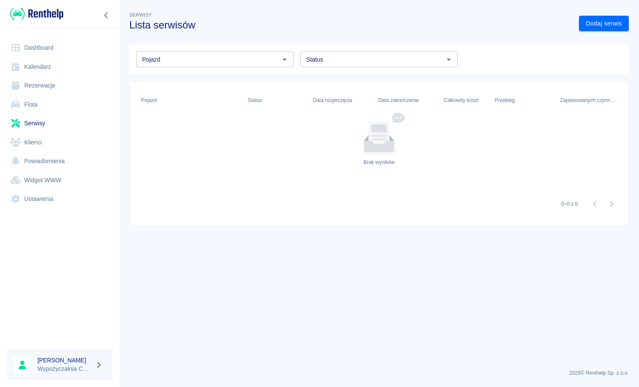
click at [50, 141] on link "Klienci" at bounding box center [60, 142] width 106 height 19
